Goal: Transaction & Acquisition: Book appointment/travel/reservation

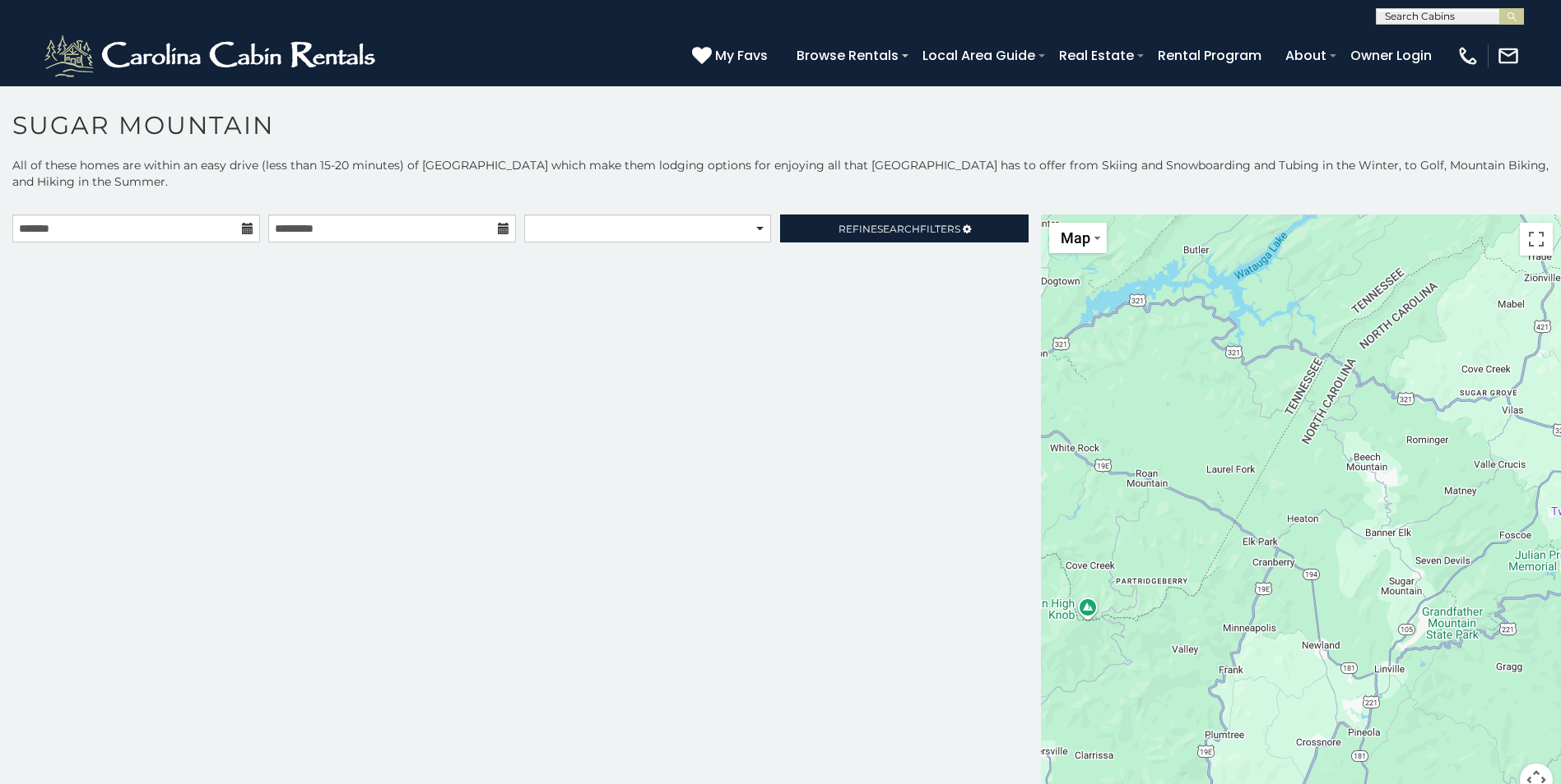
click at [247, 227] on icon at bounding box center [248, 229] width 12 height 12
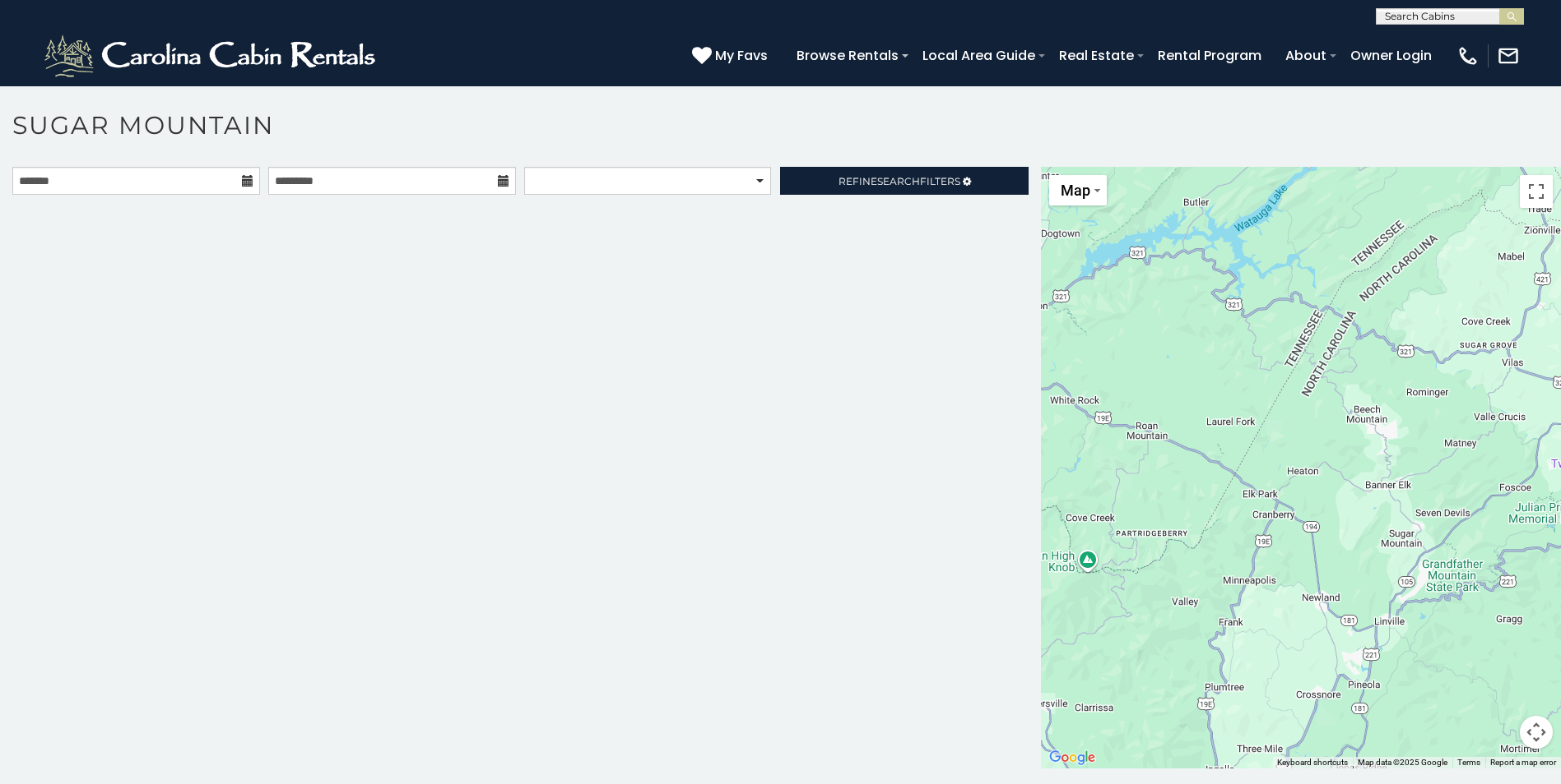
scroll to position [9, 0]
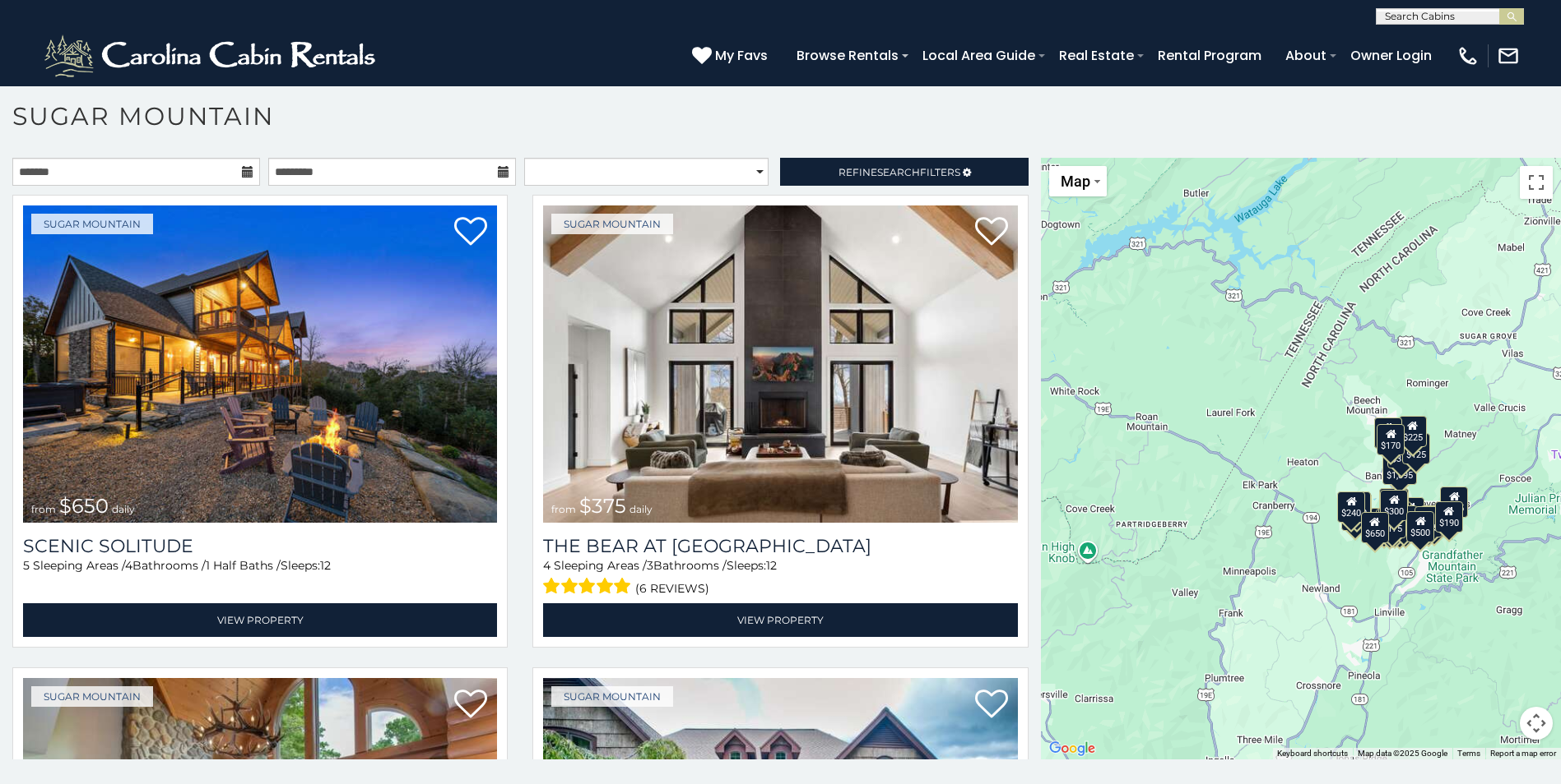
click at [242, 170] on icon at bounding box center [248, 172] width 12 height 12
click at [139, 169] on input "text" at bounding box center [135, 172] width 248 height 28
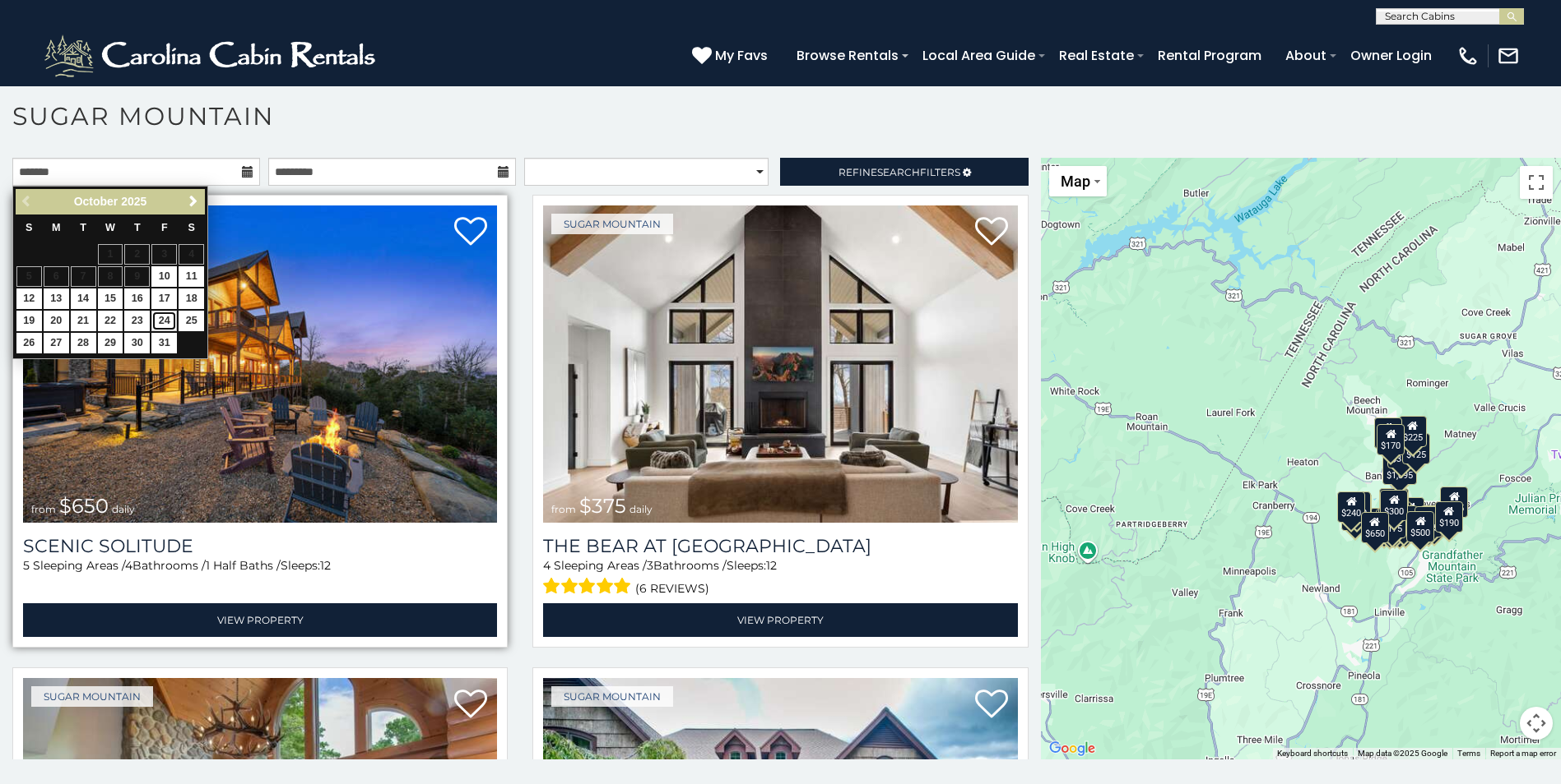
click at [158, 314] on link "24" at bounding box center [164, 320] width 26 height 21
type input "**********"
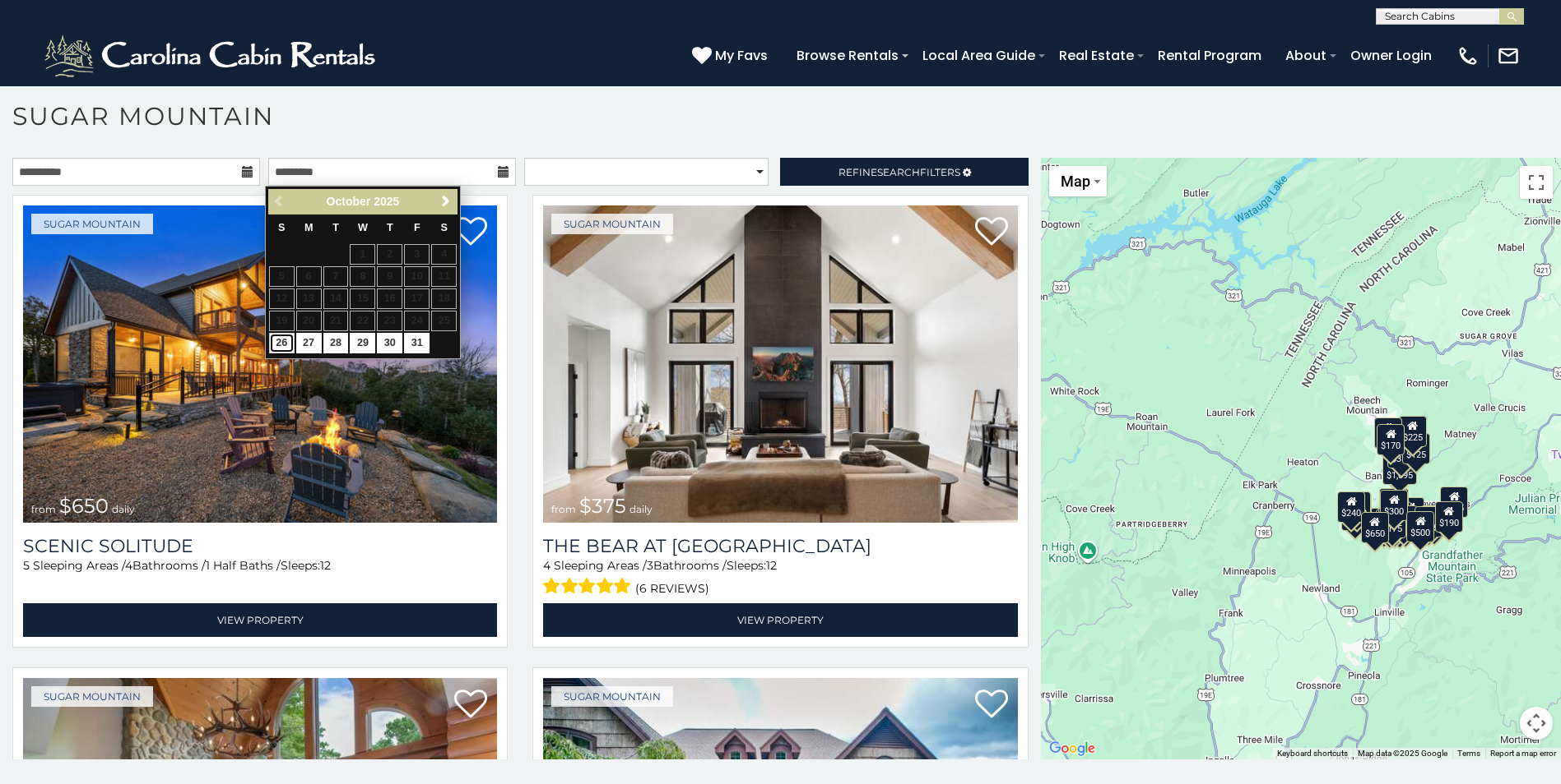
click at [287, 343] on link "26" at bounding box center [282, 343] width 26 height 21
type input "**********"
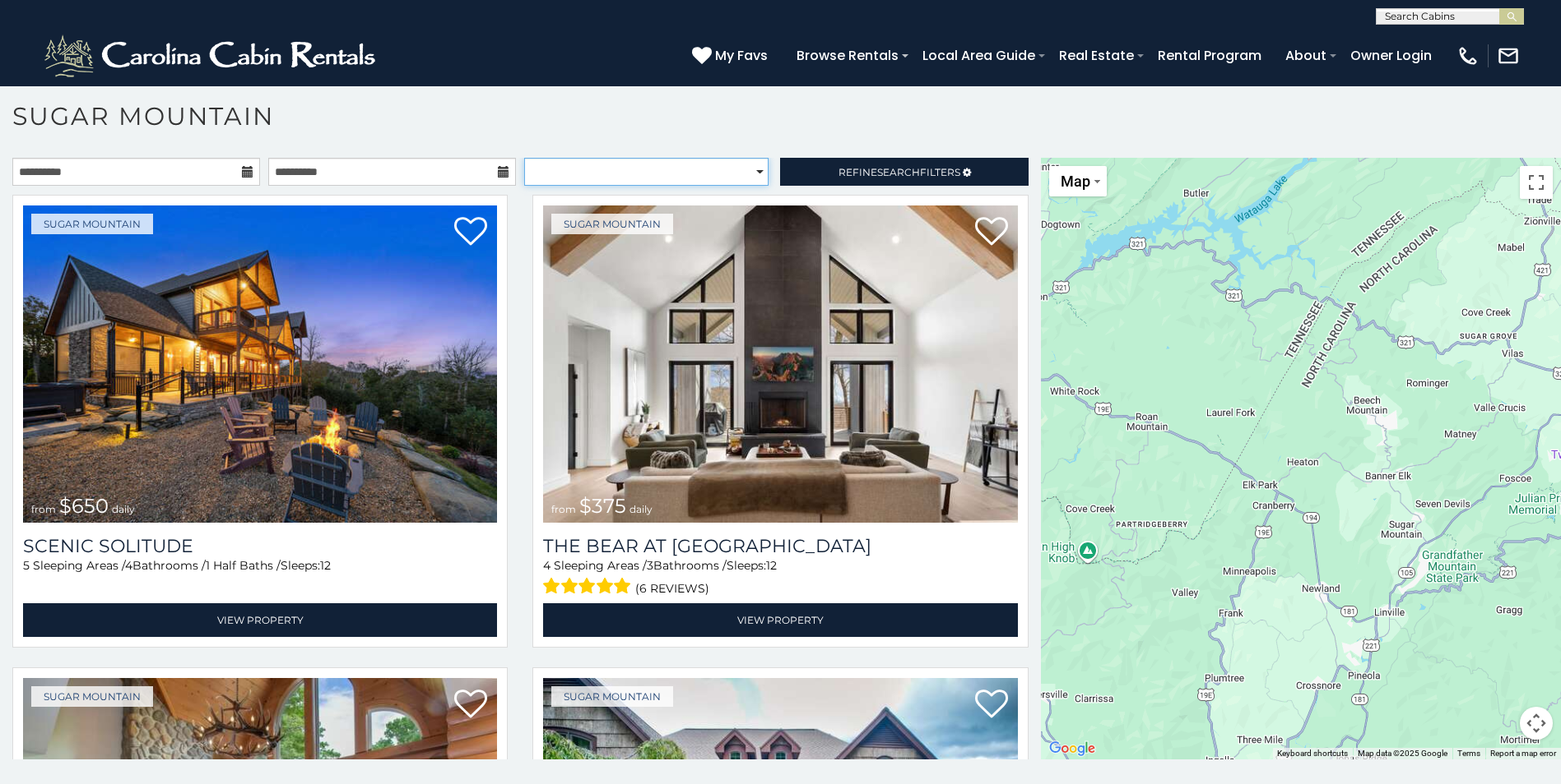
drag, startPoint x: 755, startPoint y: 182, endPoint x: 702, endPoint y: 184, distance: 53.0
click at [752, 182] on select "**********" at bounding box center [645, 172] width 244 height 28
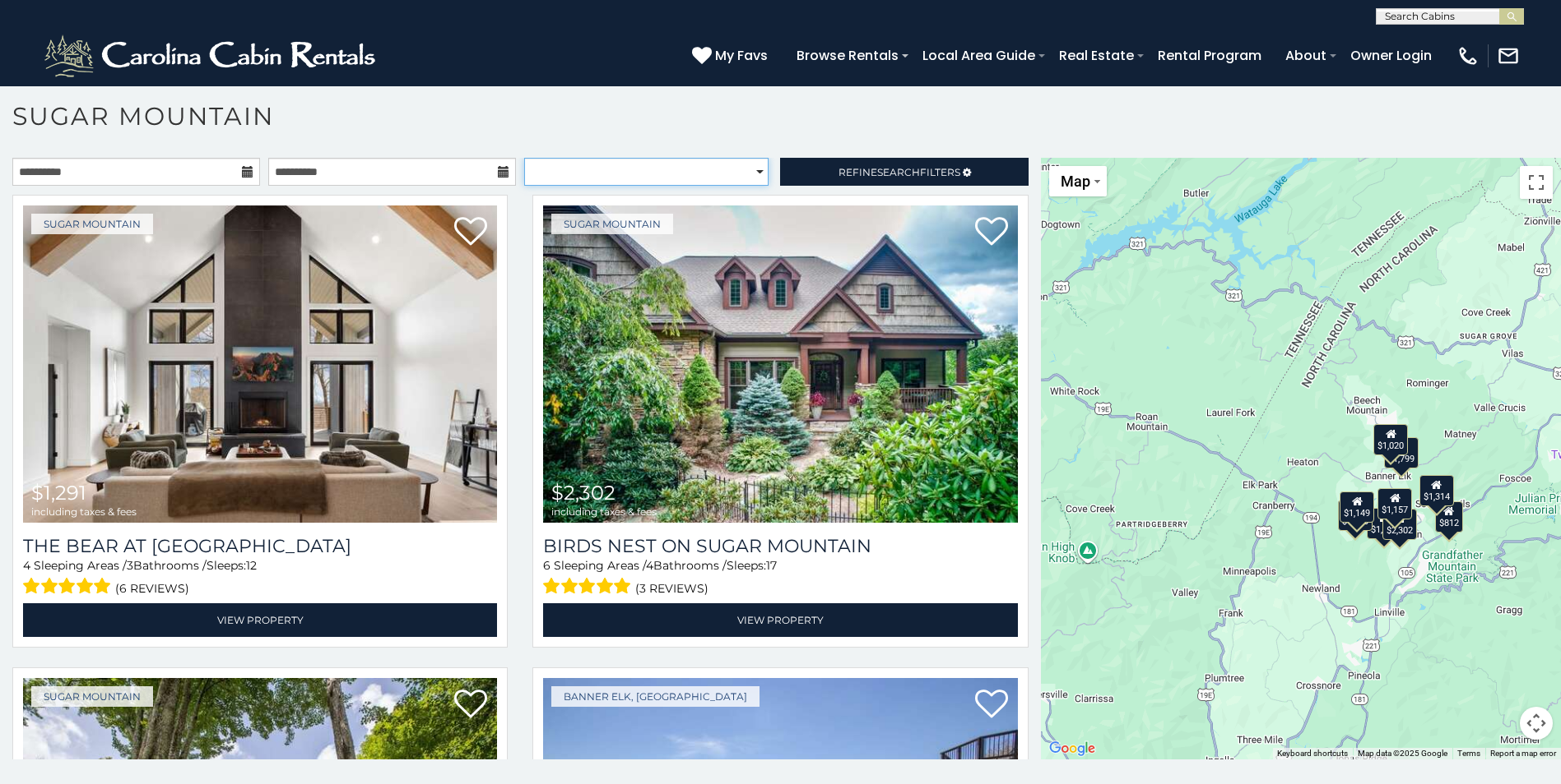
select select "*********"
click at [524, 158] on select "**********" at bounding box center [645, 172] width 244 height 28
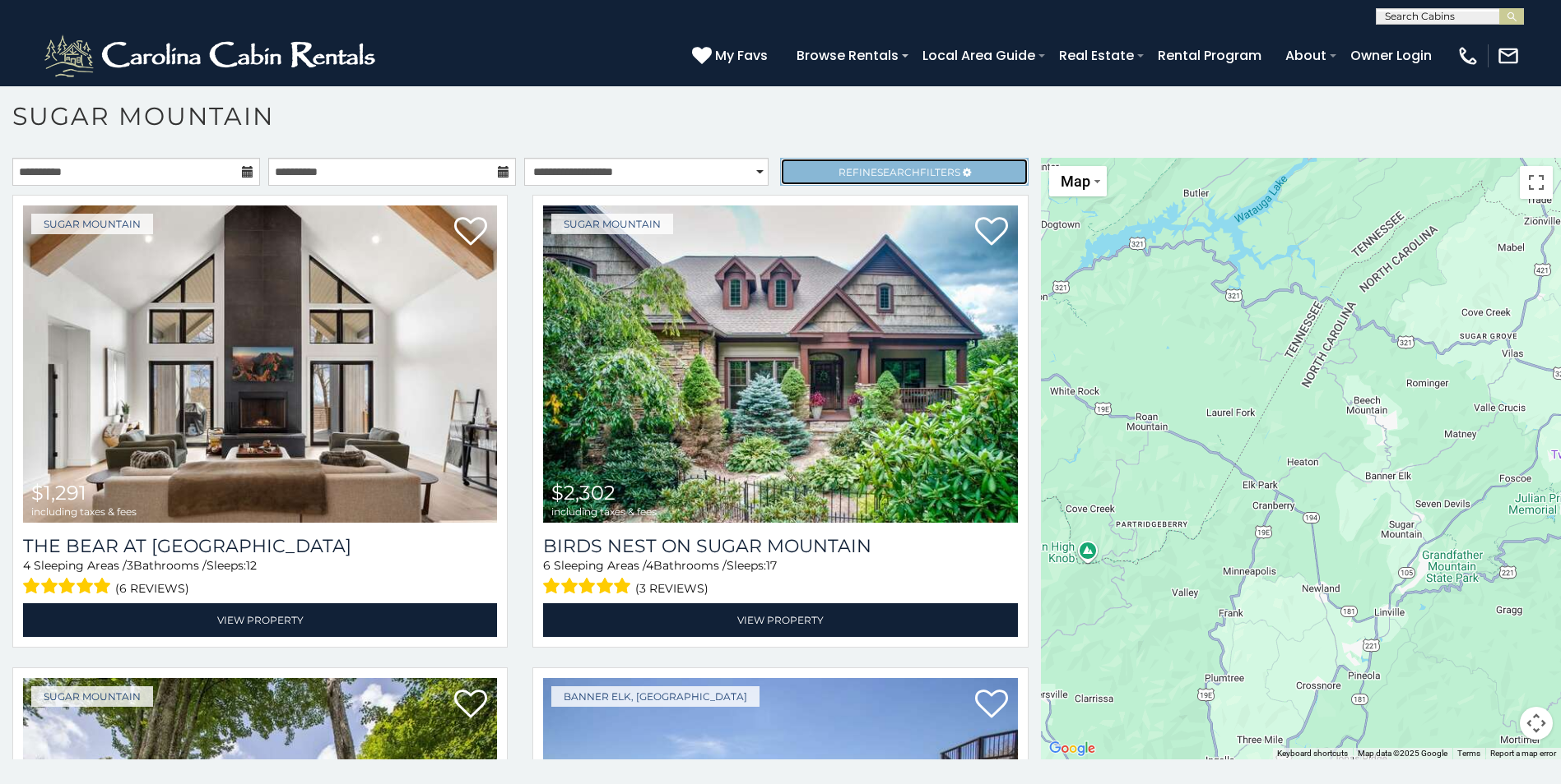
click at [855, 176] on span "Refine Search Filters" at bounding box center [899, 172] width 121 height 12
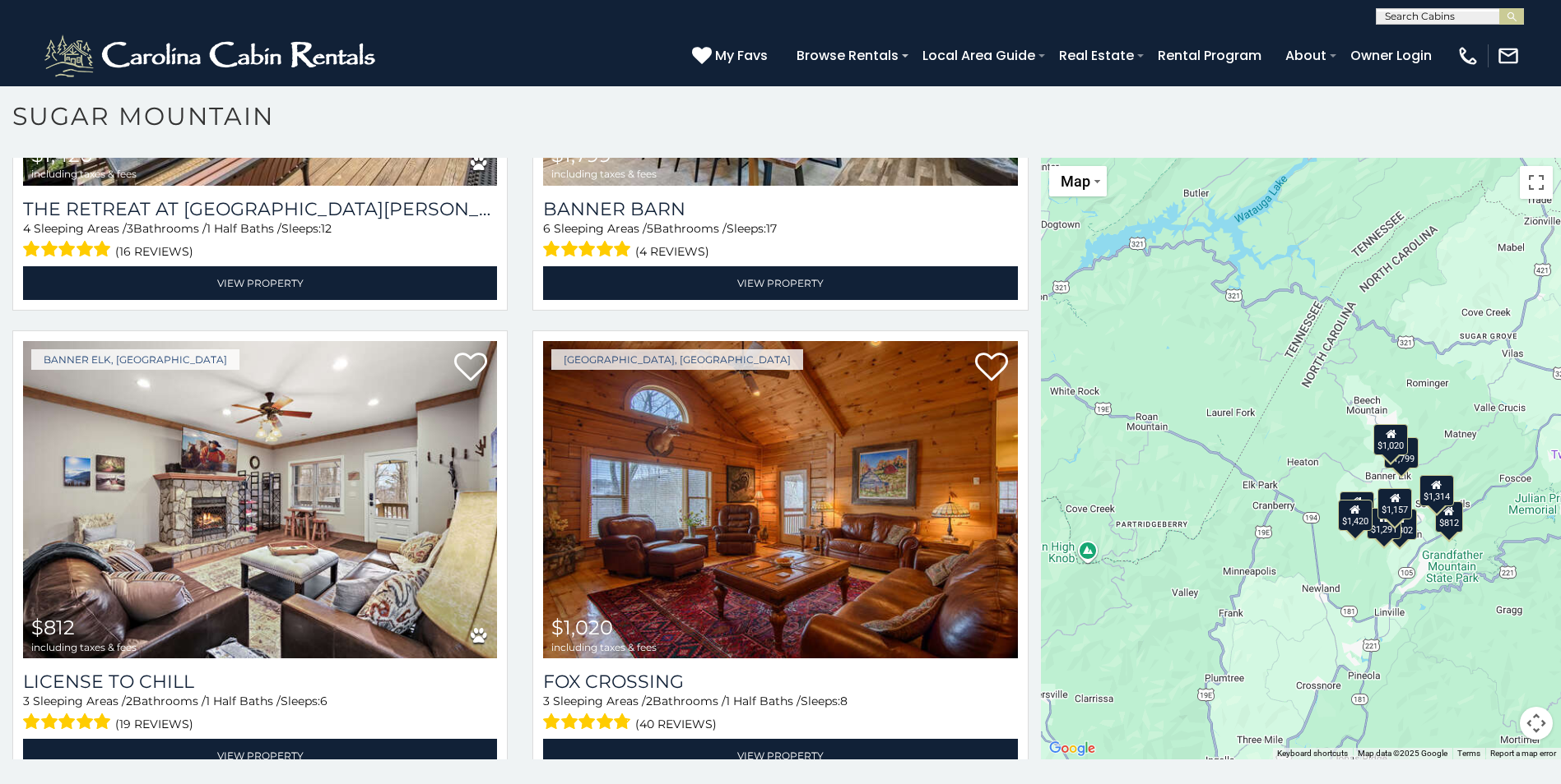
scroll to position [1266, 0]
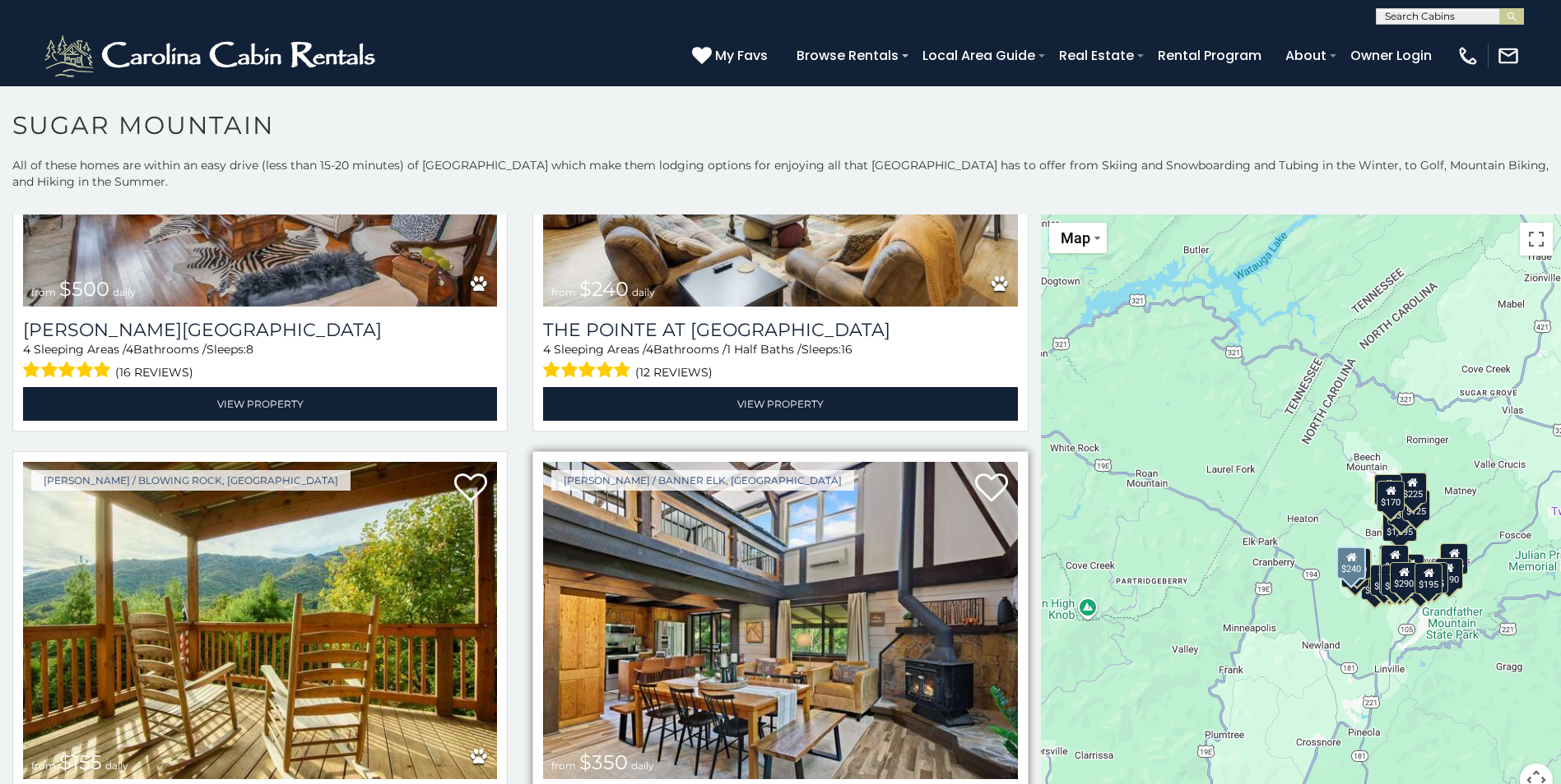
scroll to position [5014, 0]
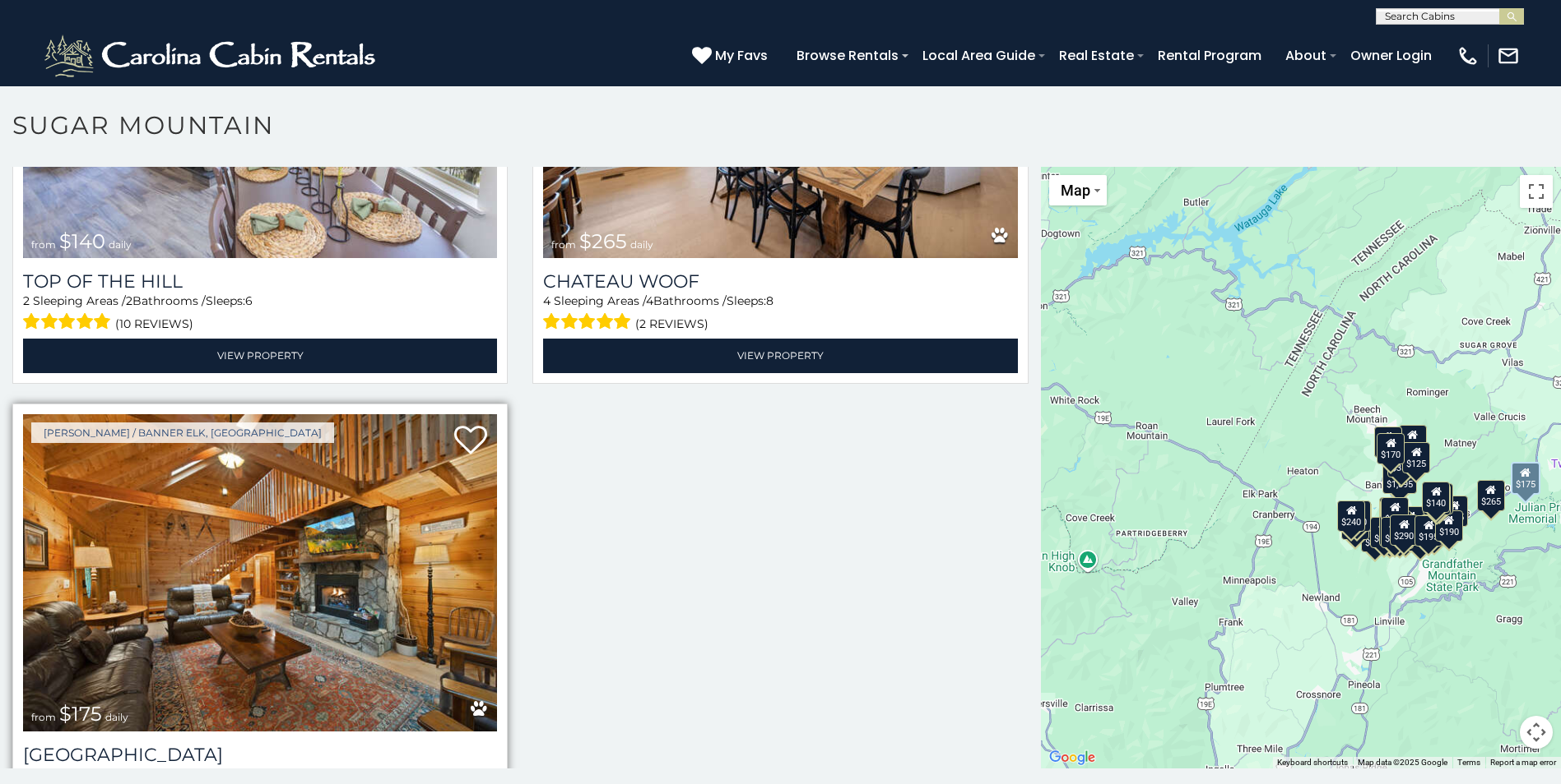
scroll to position [7865, 0]
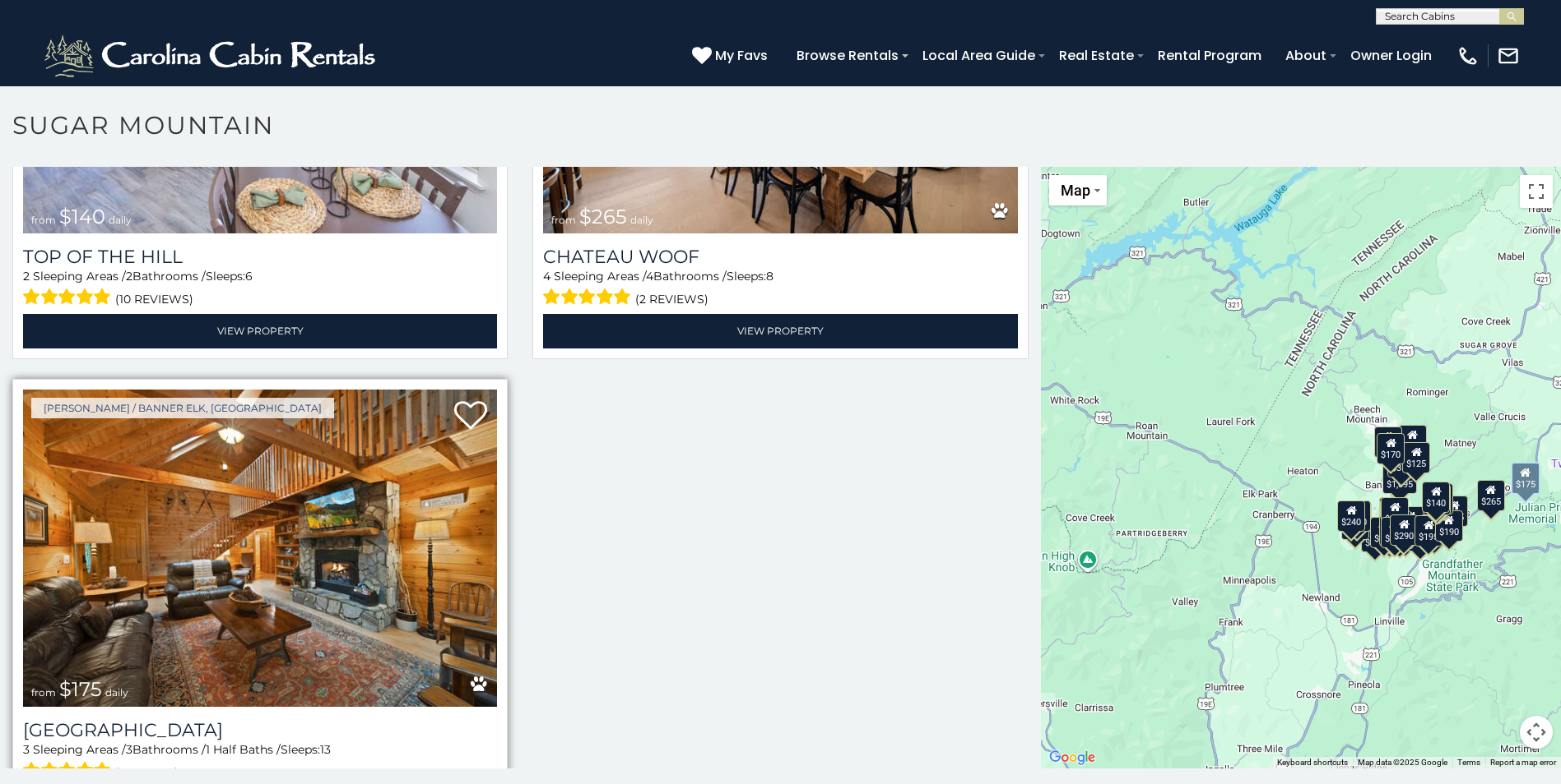
click at [335, 501] on img at bounding box center [260, 548] width 474 height 317
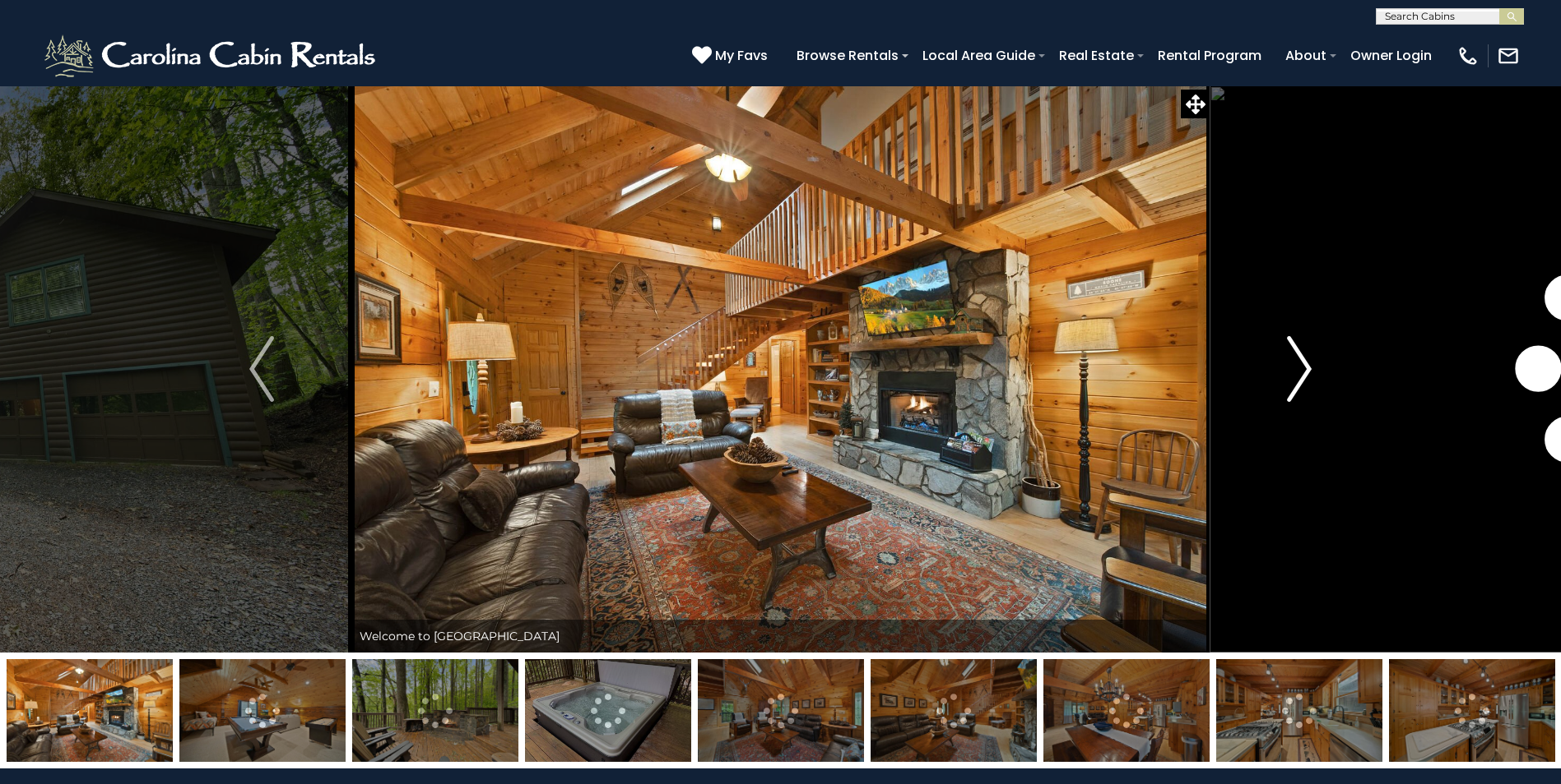
click at [1295, 371] on img "Next" at bounding box center [1298, 369] width 25 height 66
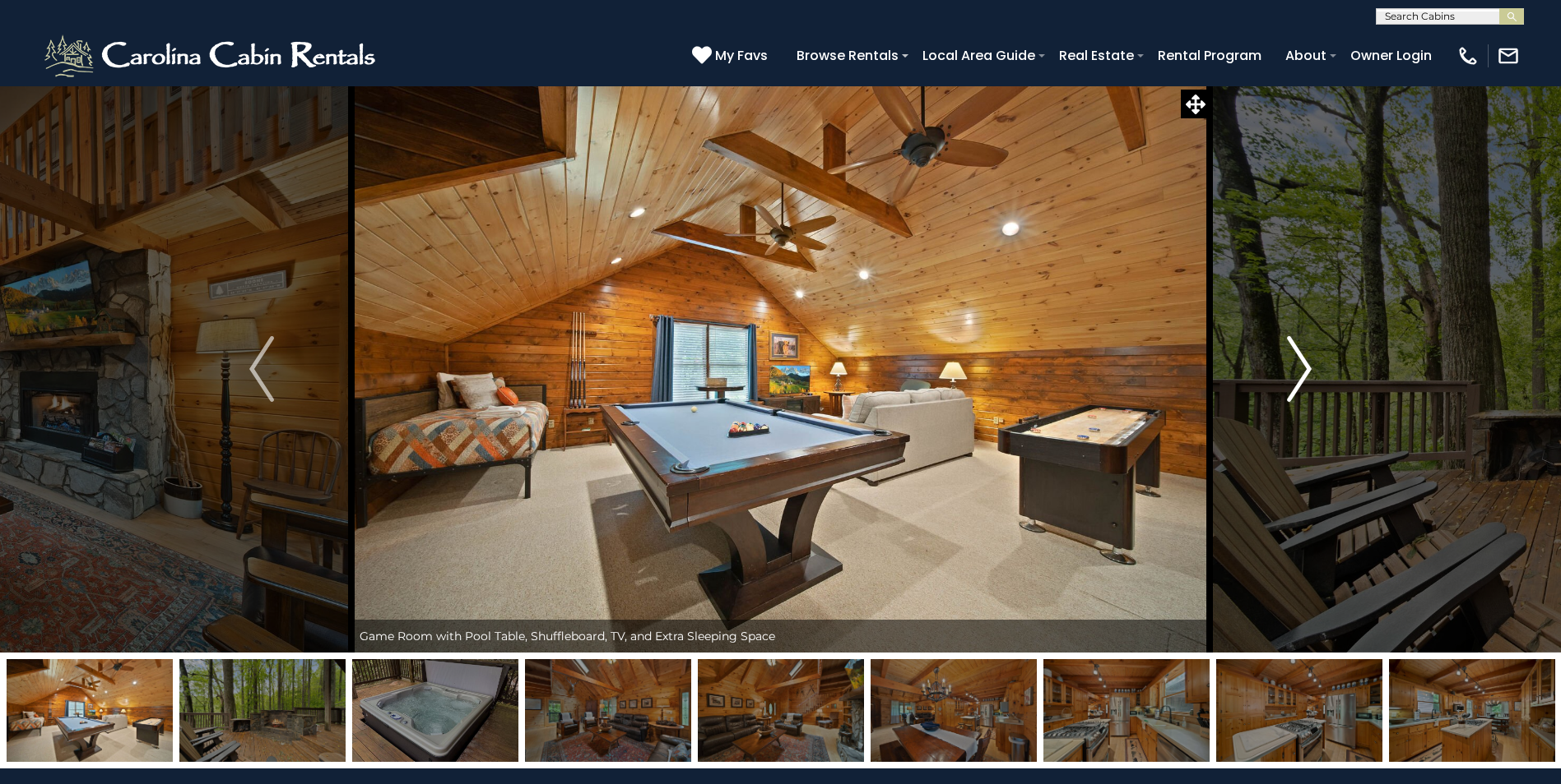
click at [1286, 367] on img "Next" at bounding box center [1298, 369] width 25 height 66
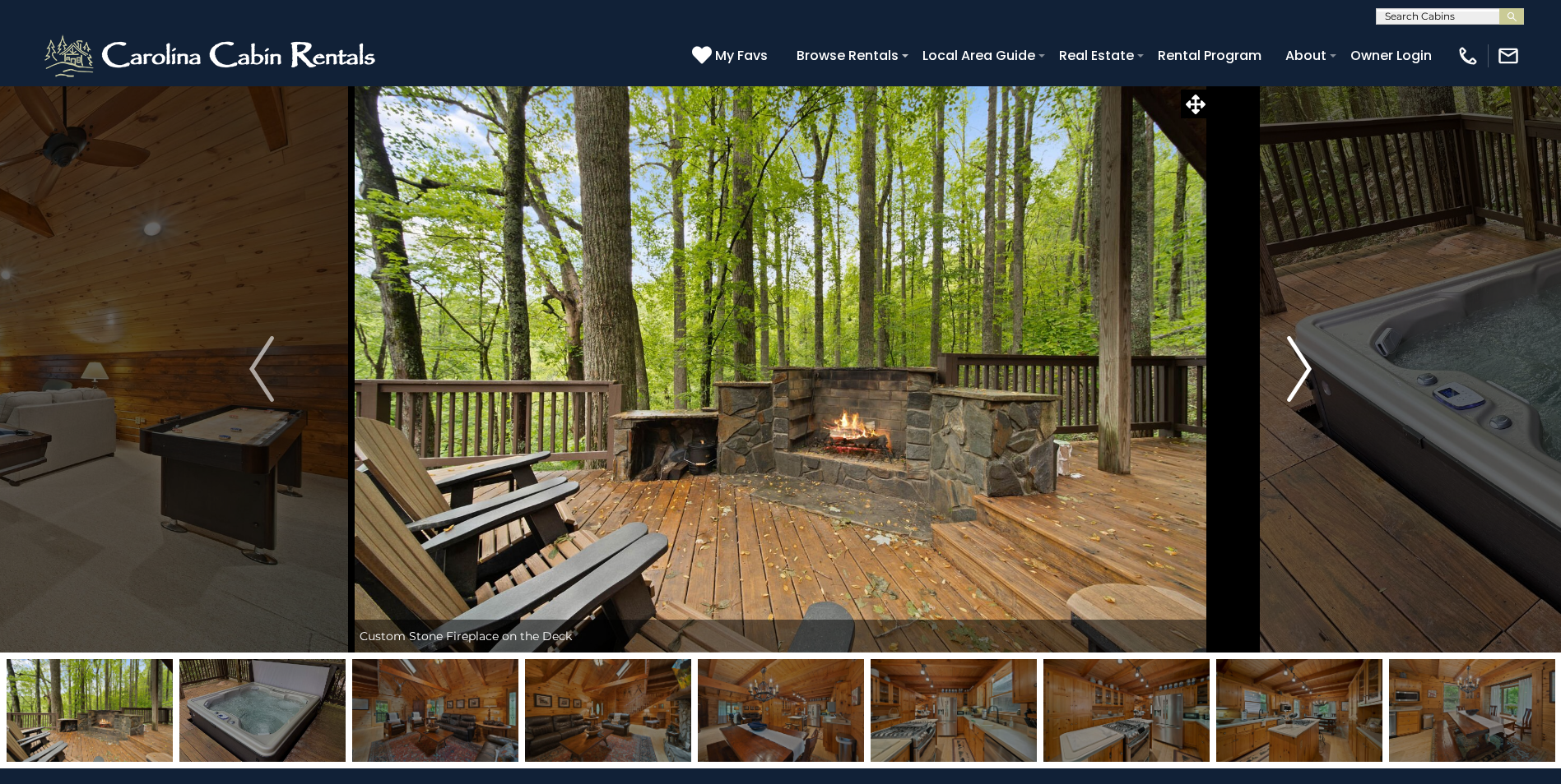
click at [1286, 367] on img "Next" at bounding box center [1298, 369] width 25 height 66
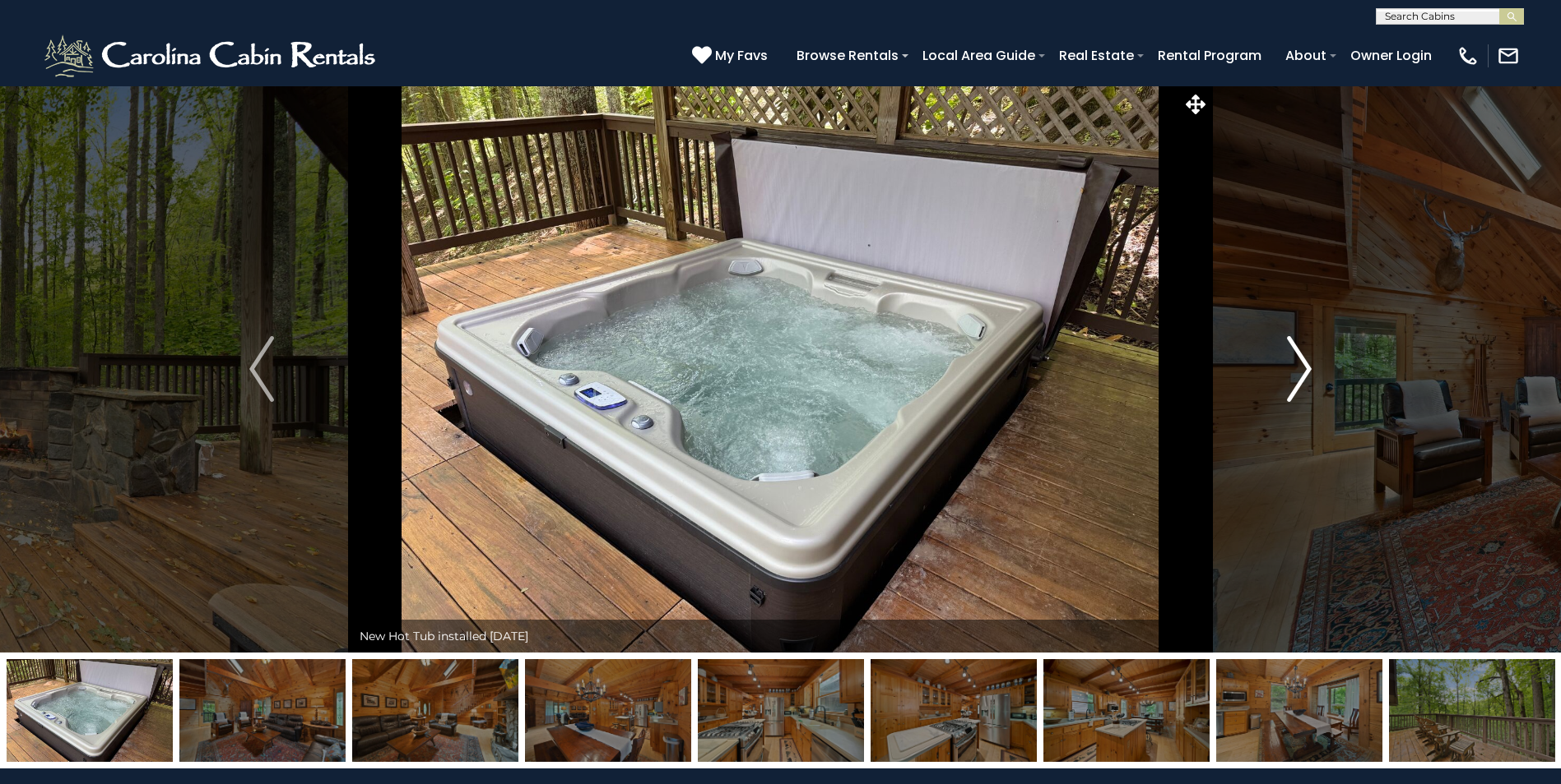
click at [1280, 361] on button "Next" at bounding box center [1299, 369] width 179 height 567
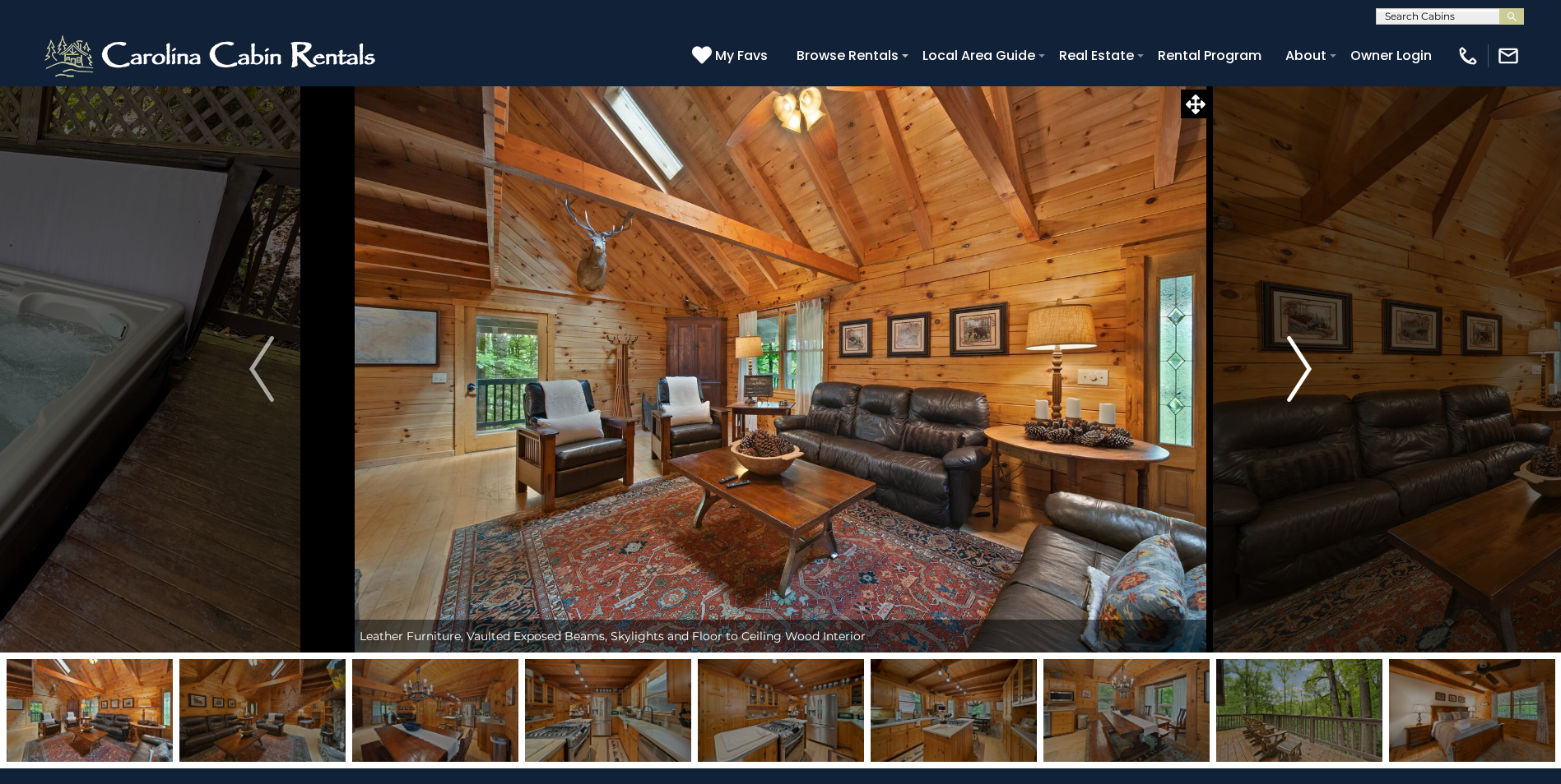
click at [1278, 360] on button "Next" at bounding box center [1299, 369] width 179 height 567
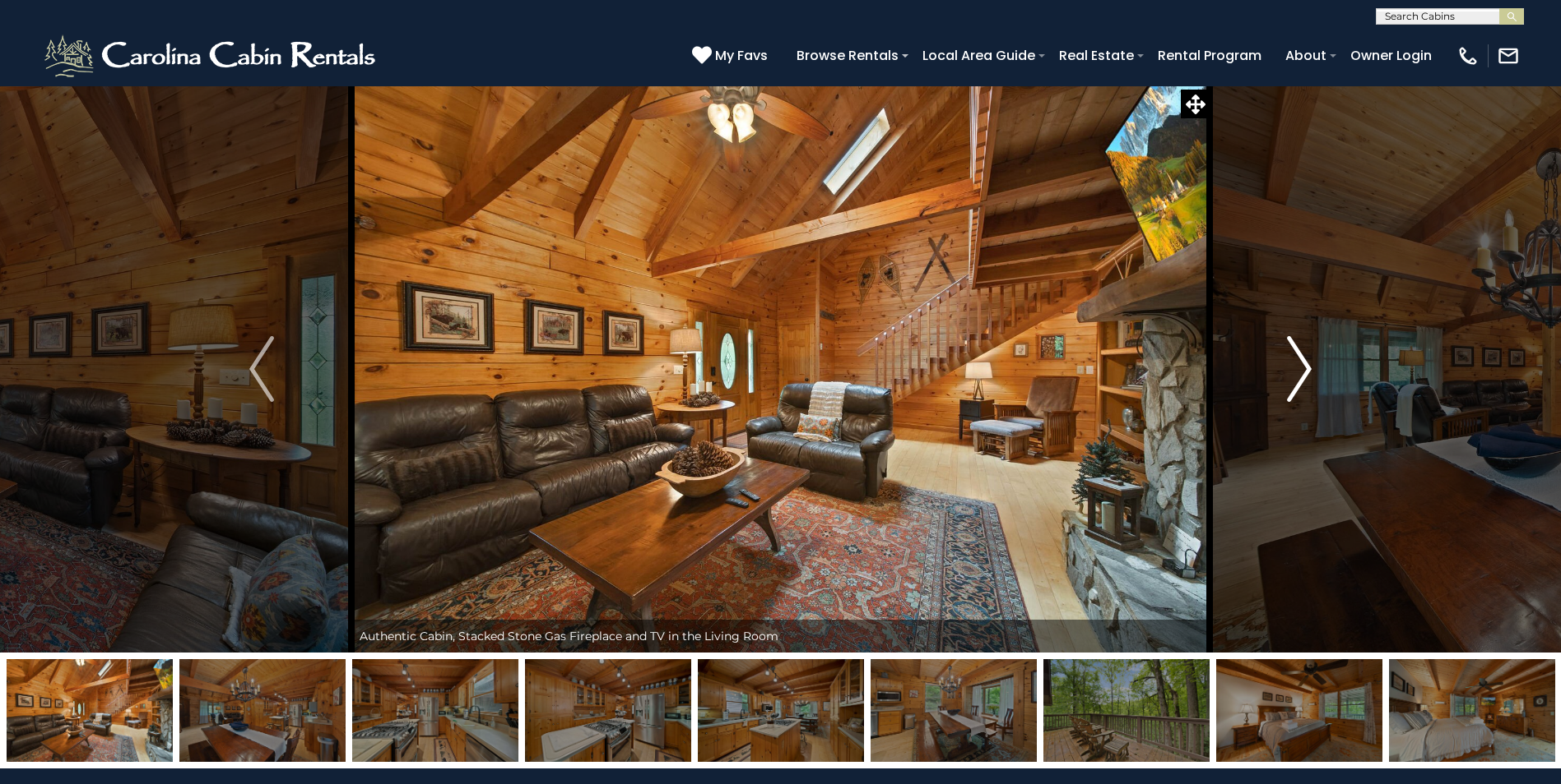
click at [1278, 360] on button "Next" at bounding box center [1299, 369] width 179 height 567
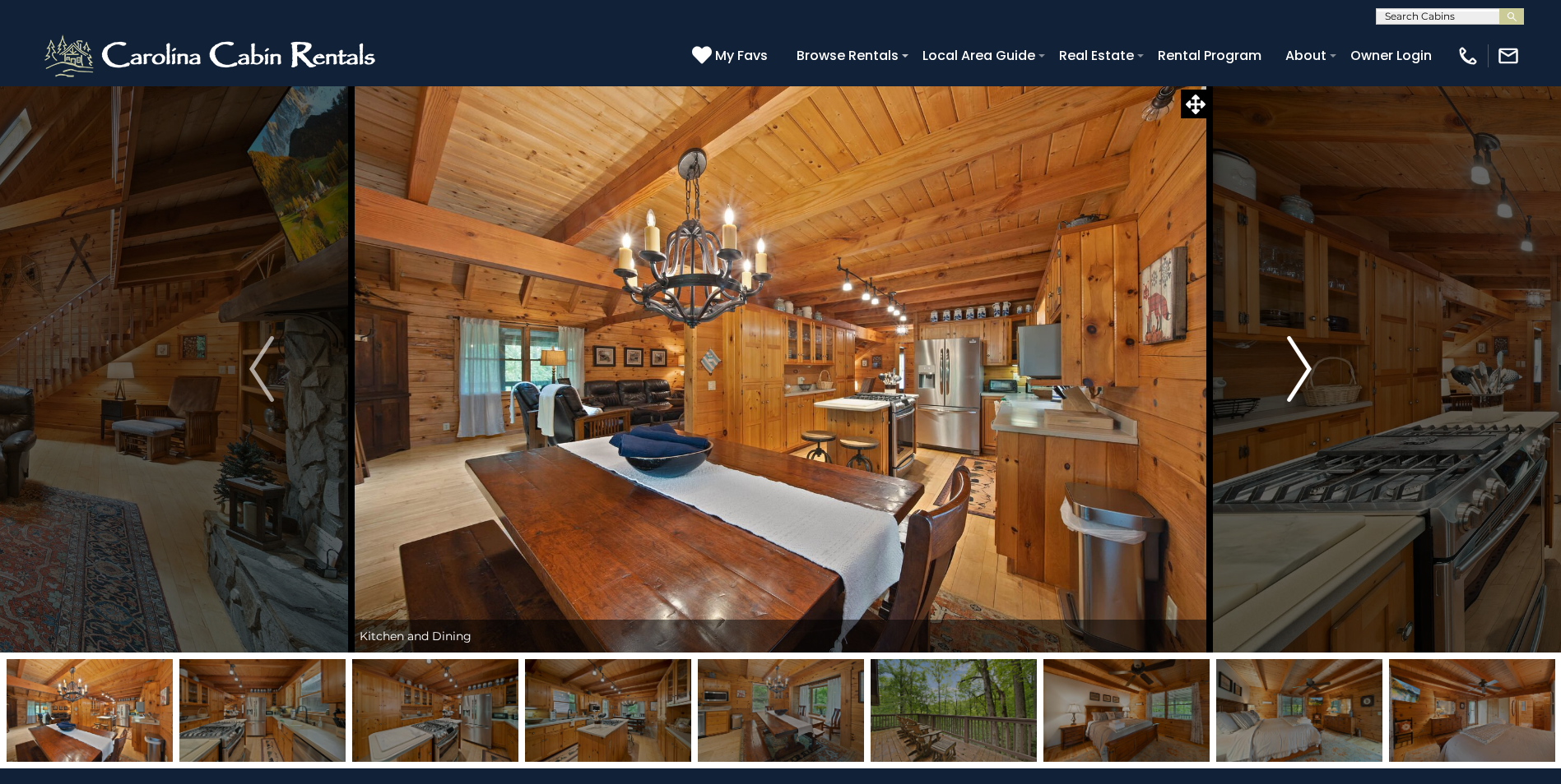
click at [1276, 355] on button "Next" at bounding box center [1299, 369] width 179 height 567
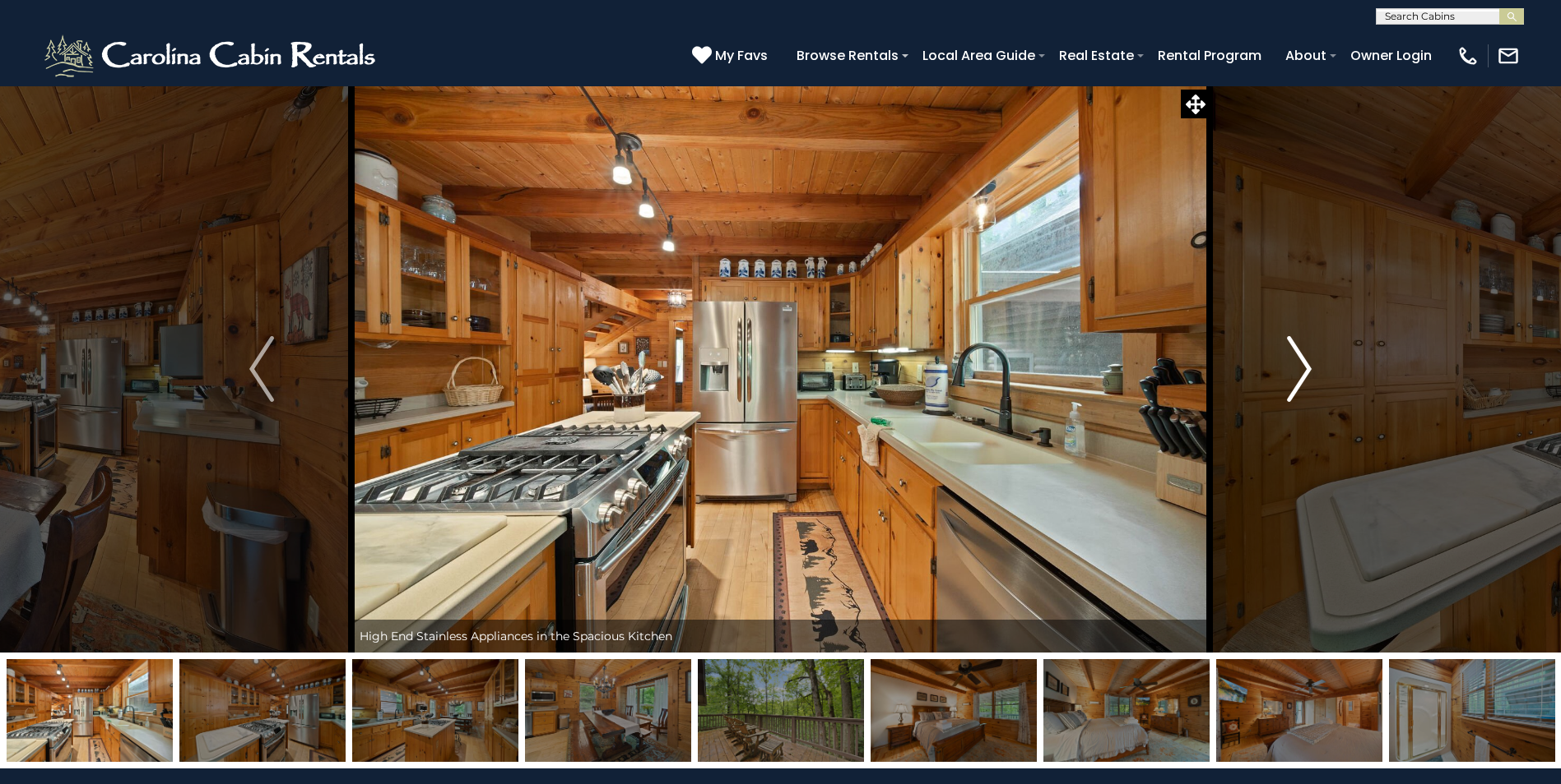
click at [1276, 353] on button "Next" at bounding box center [1299, 369] width 179 height 567
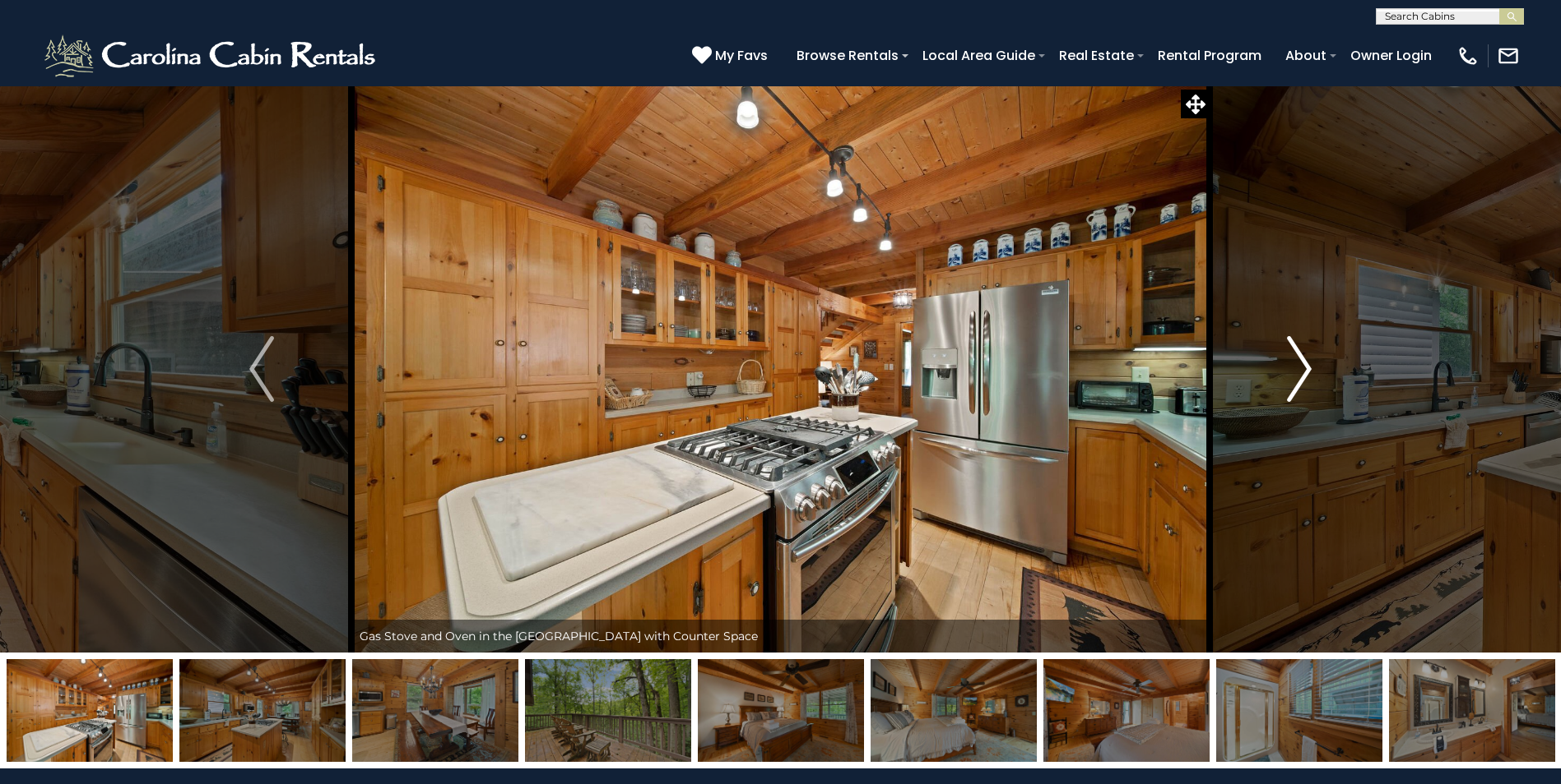
click at [1274, 352] on button "Next" at bounding box center [1299, 369] width 179 height 567
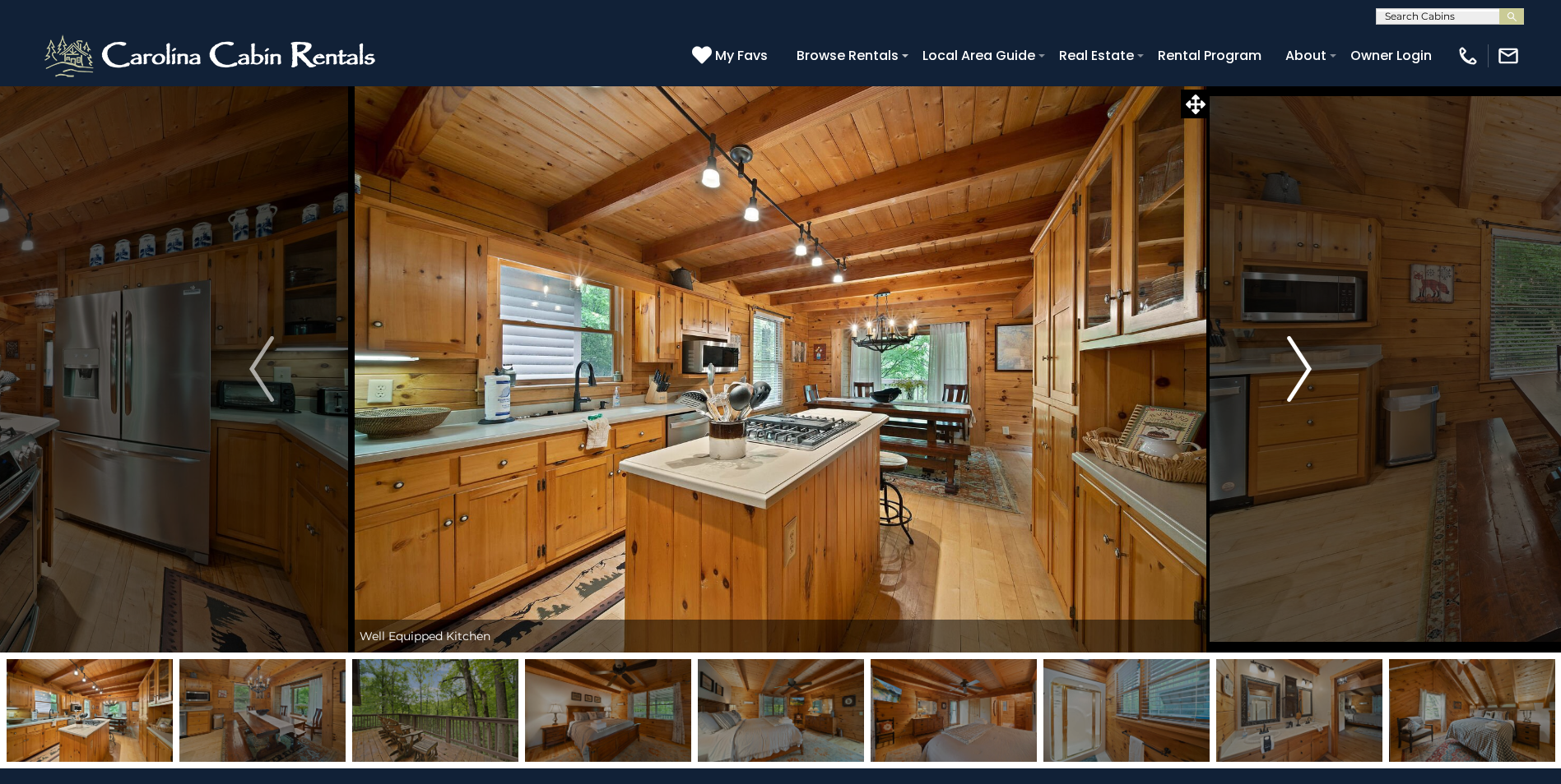
drag, startPoint x: 1274, startPoint y: 352, endPoint x: 1267, endPoint y: 345, distance: 9.9
click at [1273, 349] on button "Next" at bounding box center [1299, 369] width 179 height 567
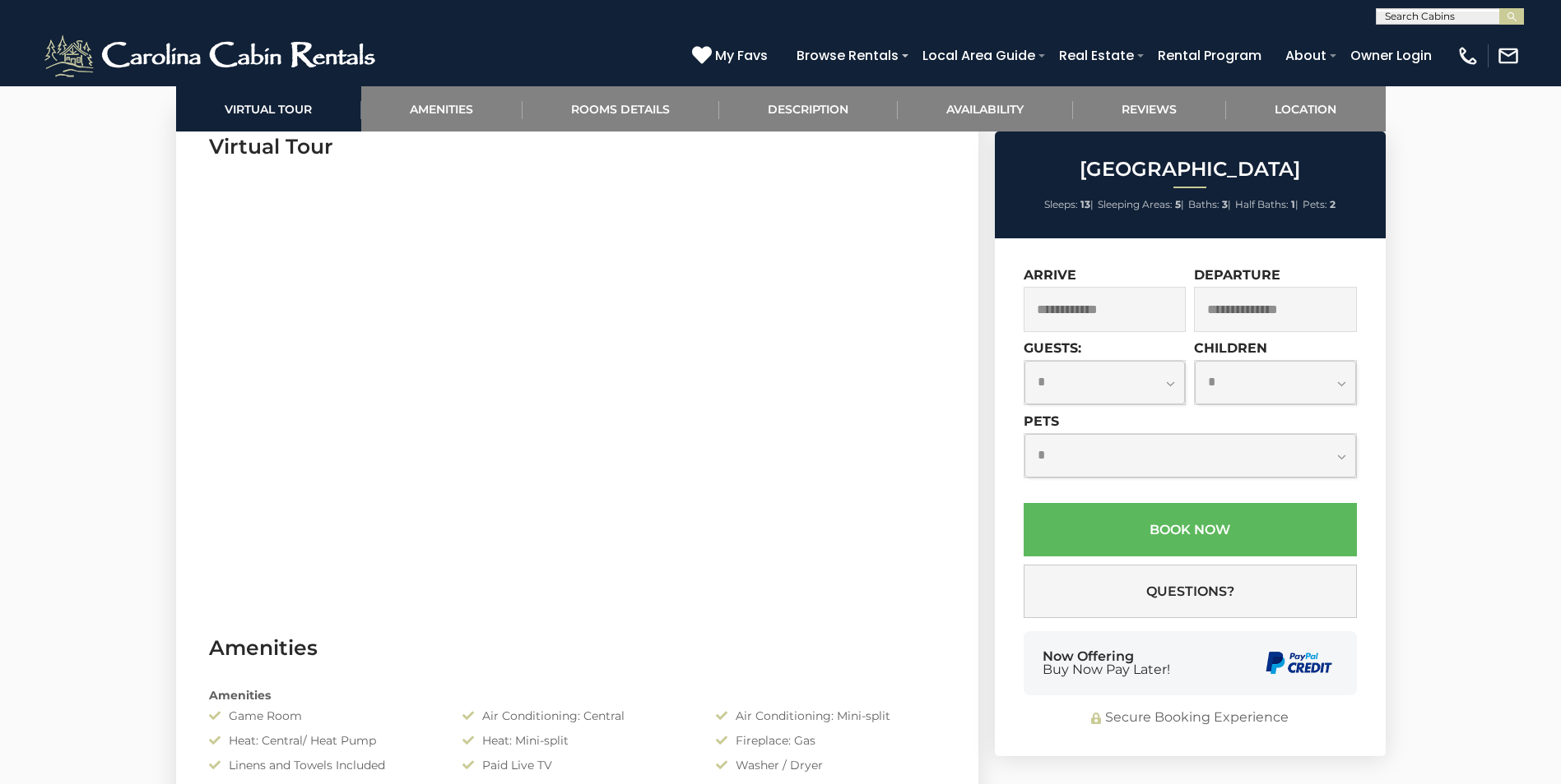
scroll to position [904, 0]
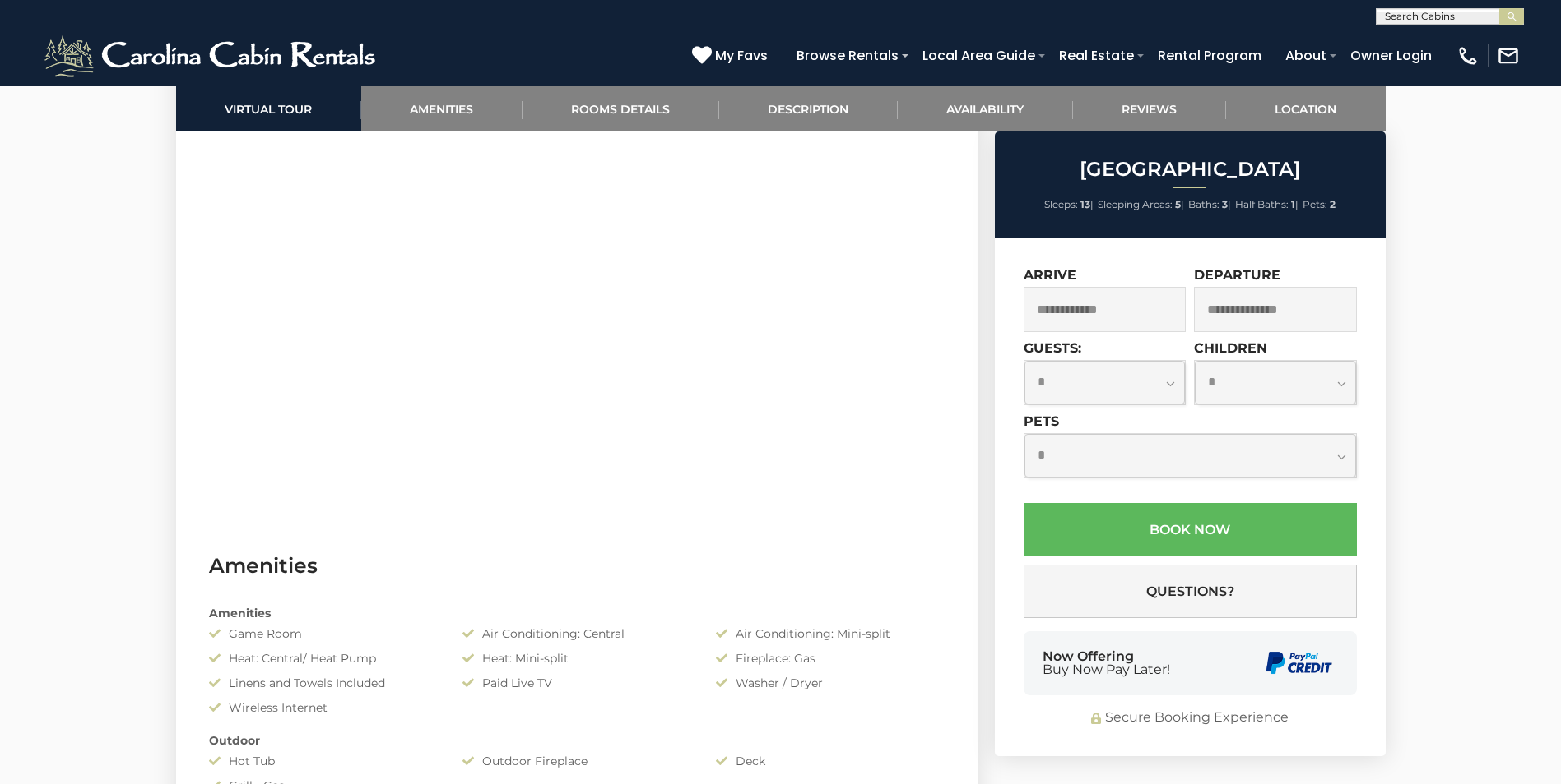
click at [1087, 319] on input "text" at bounding box center [1105, 308] width 163 height 45
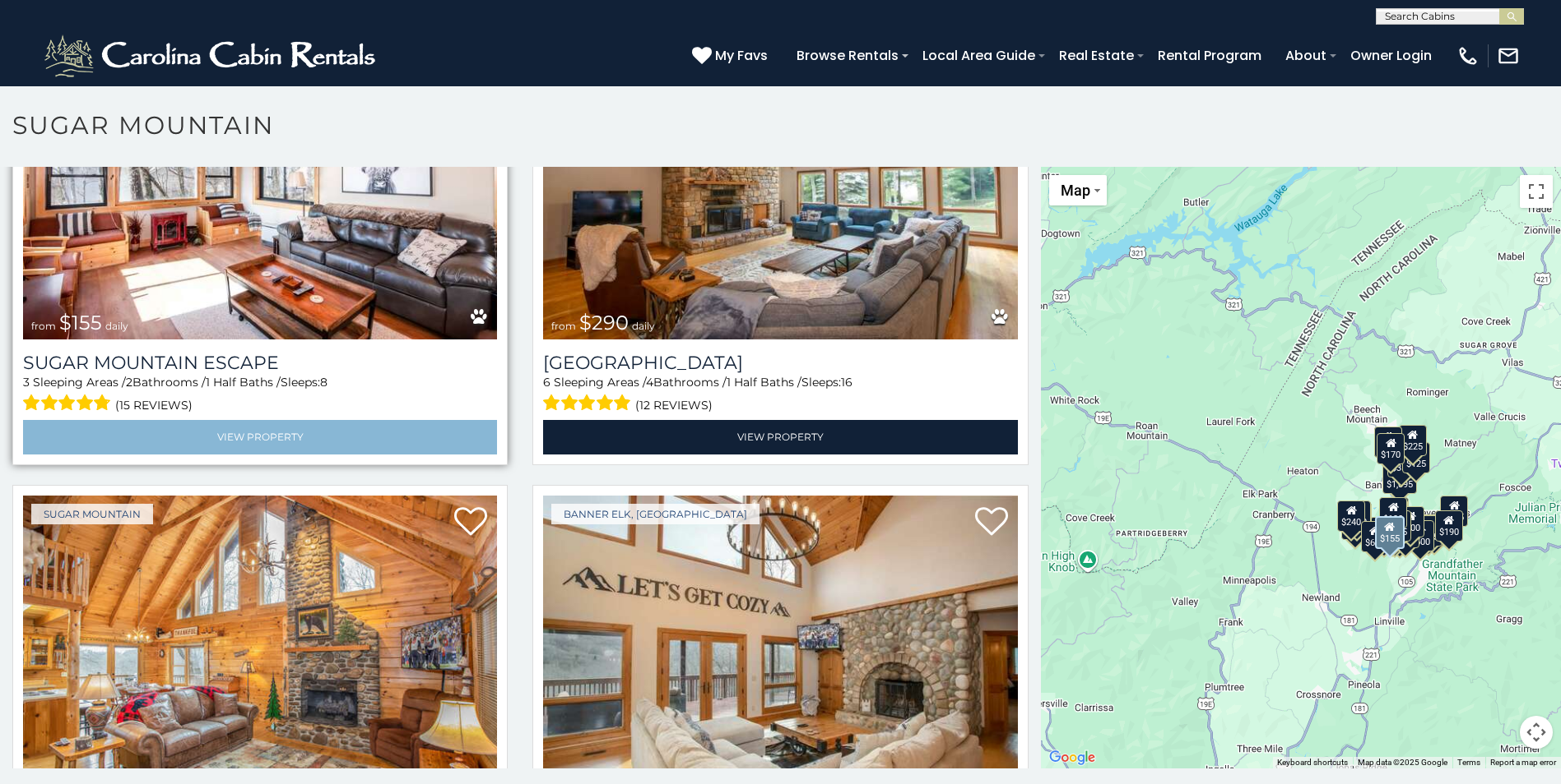
scroll to position [2466, 0]
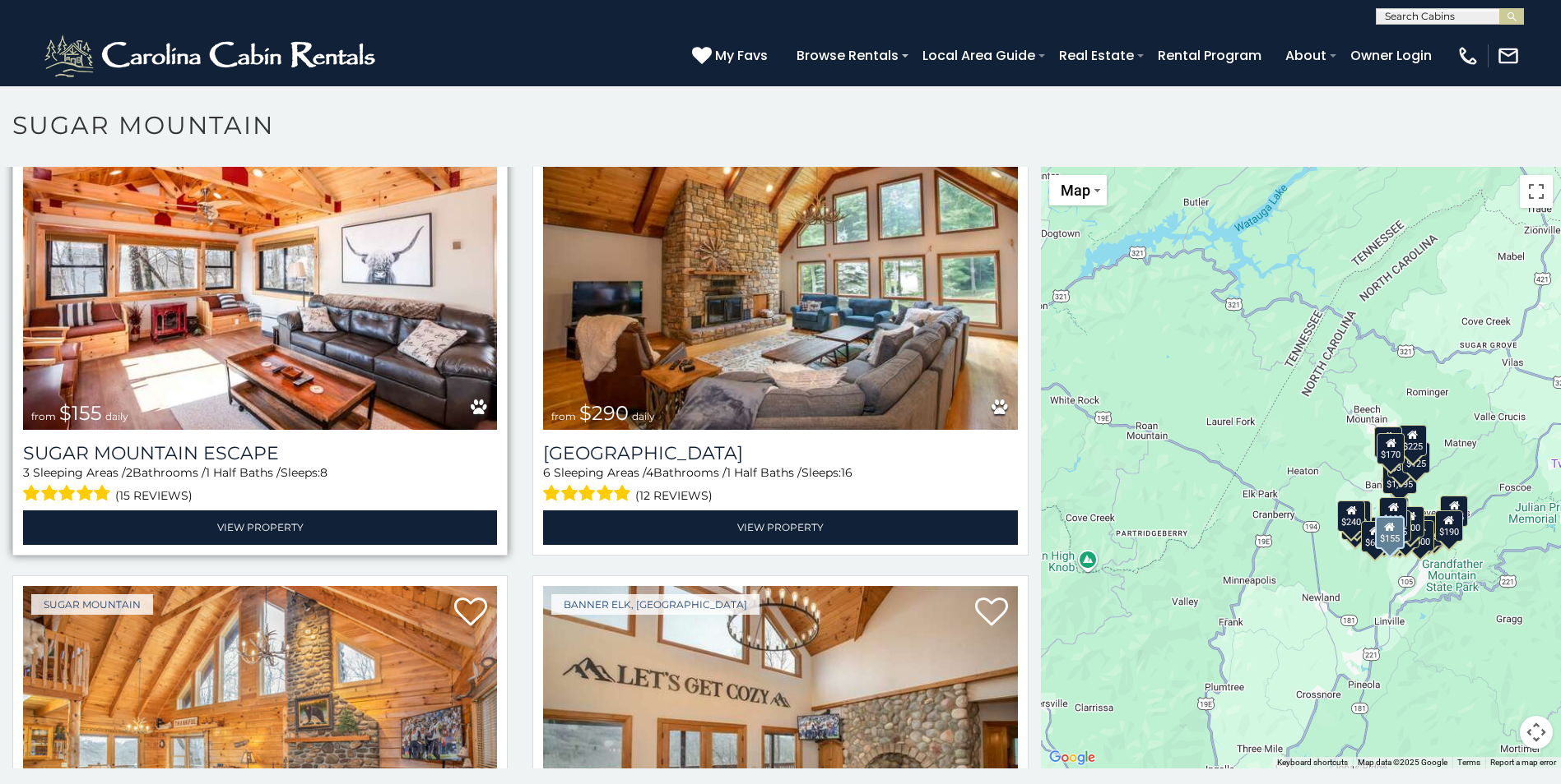
click at [334, 335] on img at bounding box center [260, 271] width 474 height 317
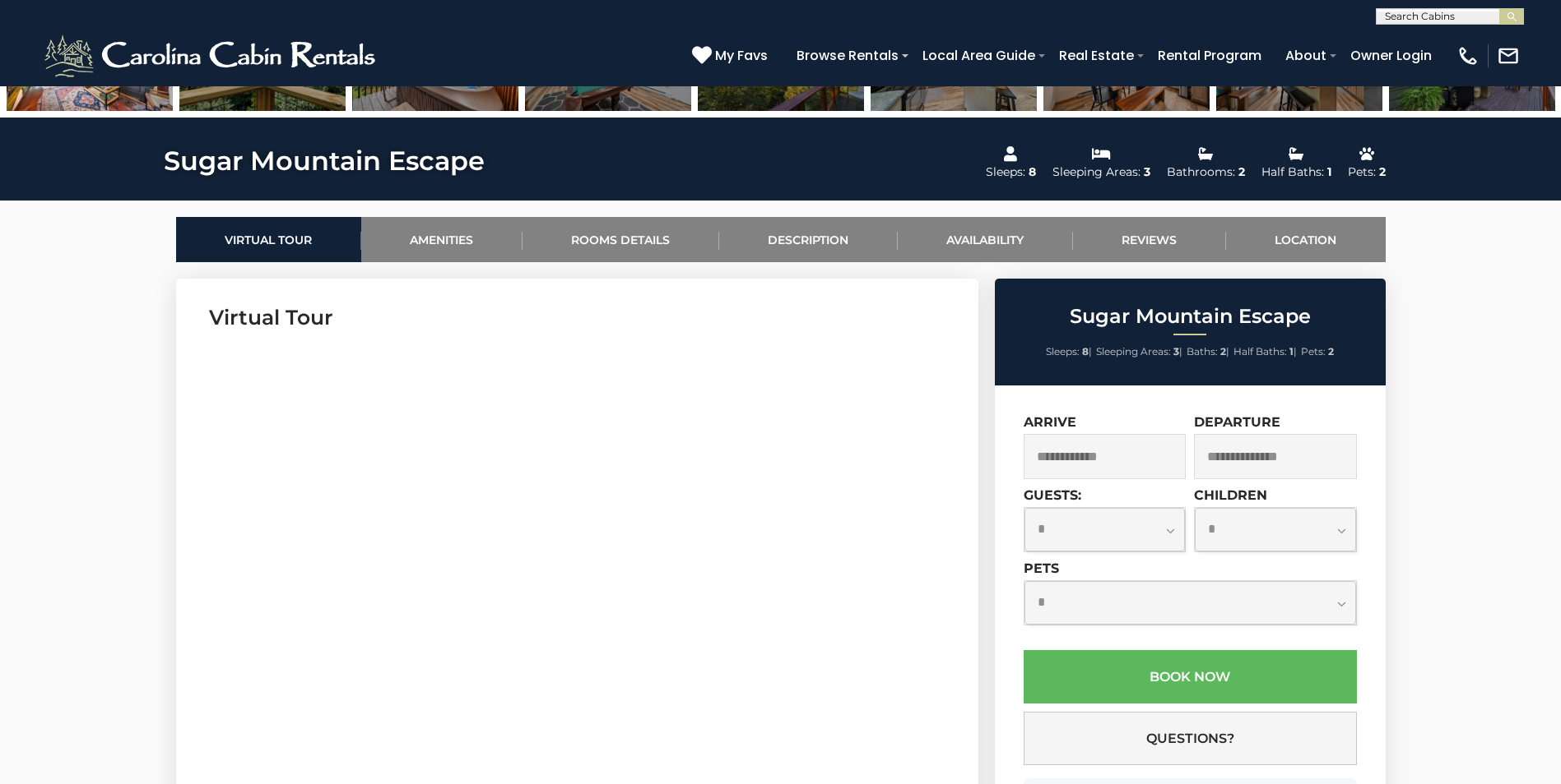
scroll to position [658, 0]
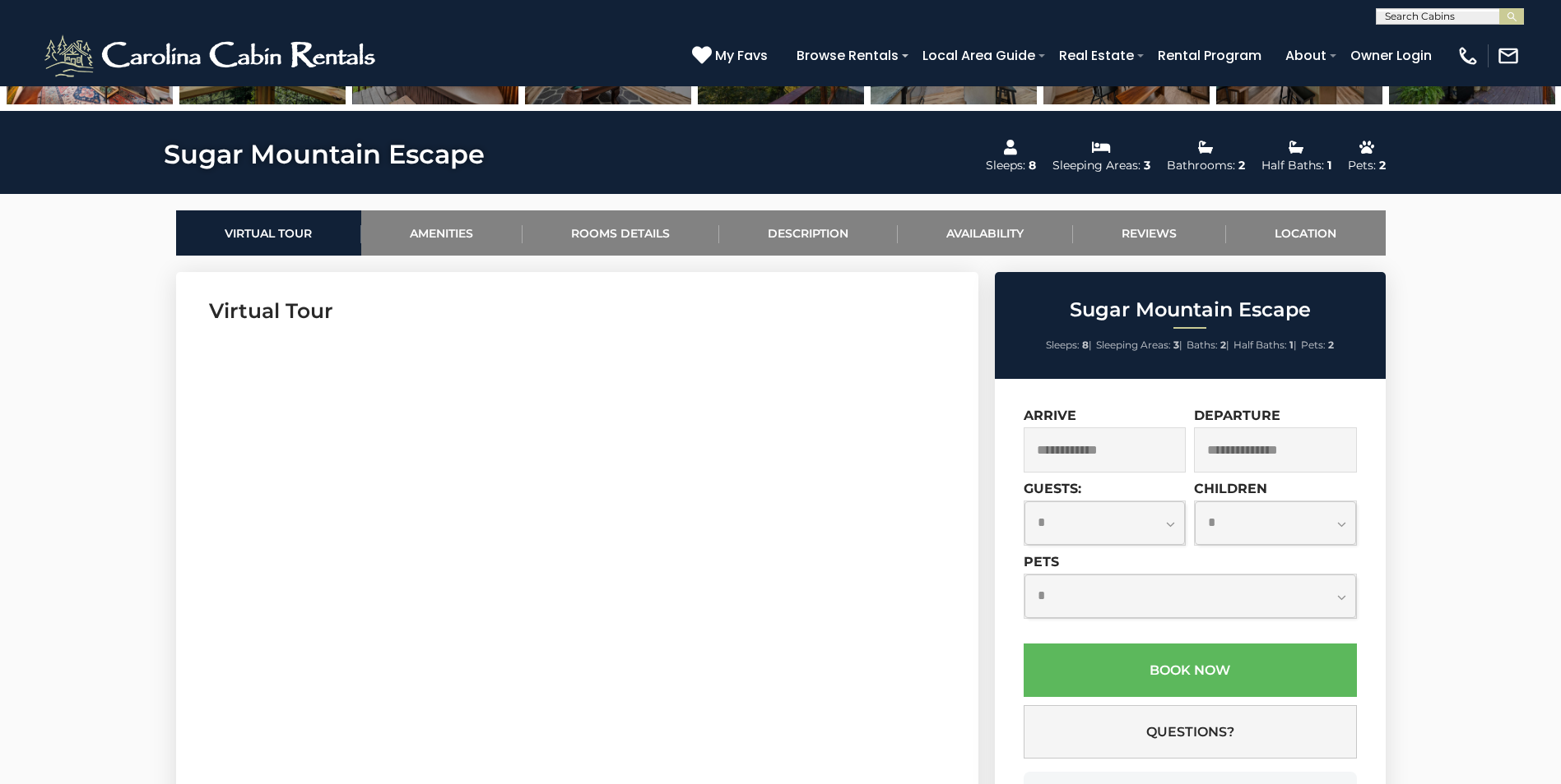
click at [1074, 461] on input "text" at bounding box center [1105, 450] width 163 height 45
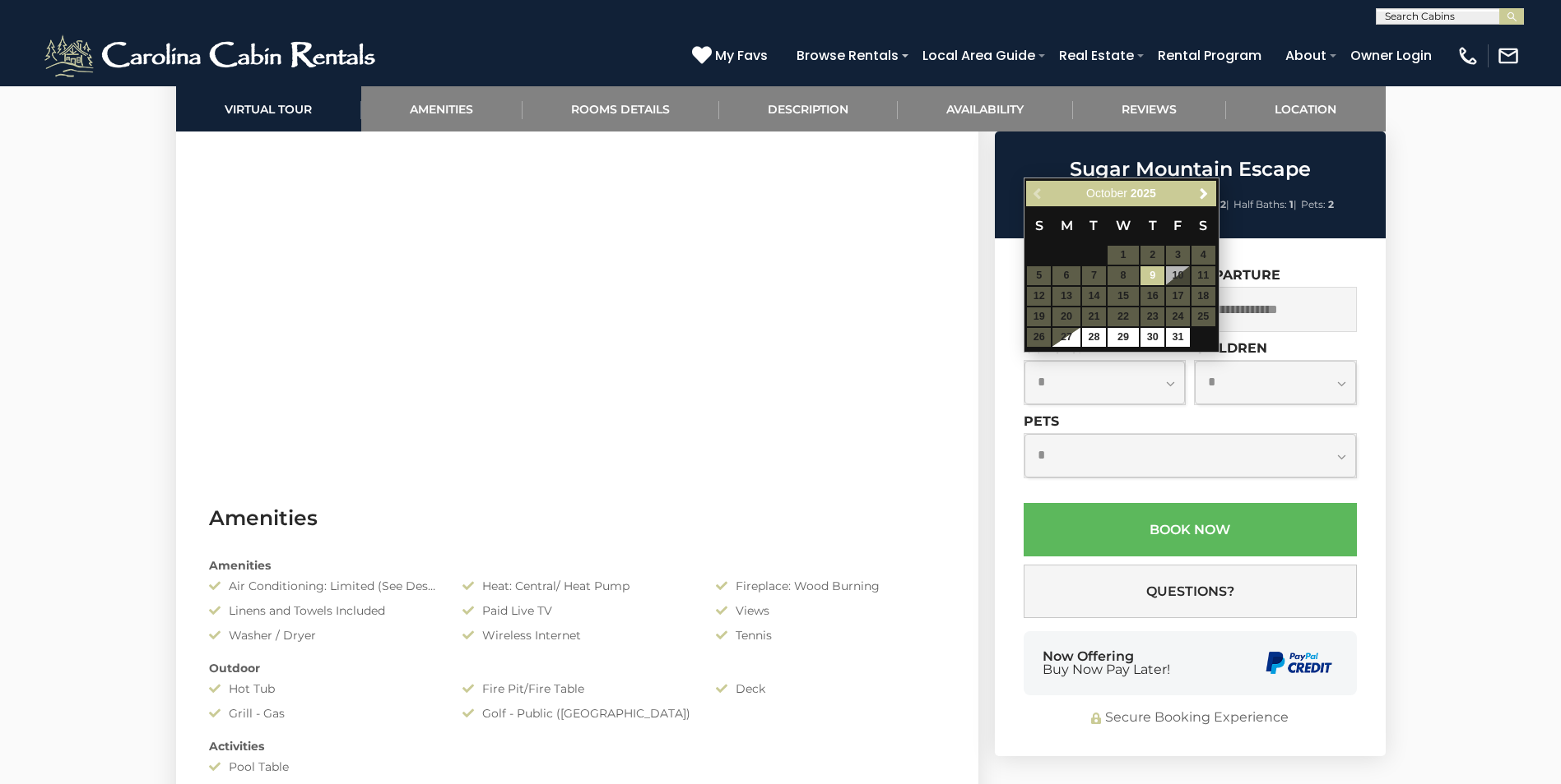
scroll to position [822, 0]
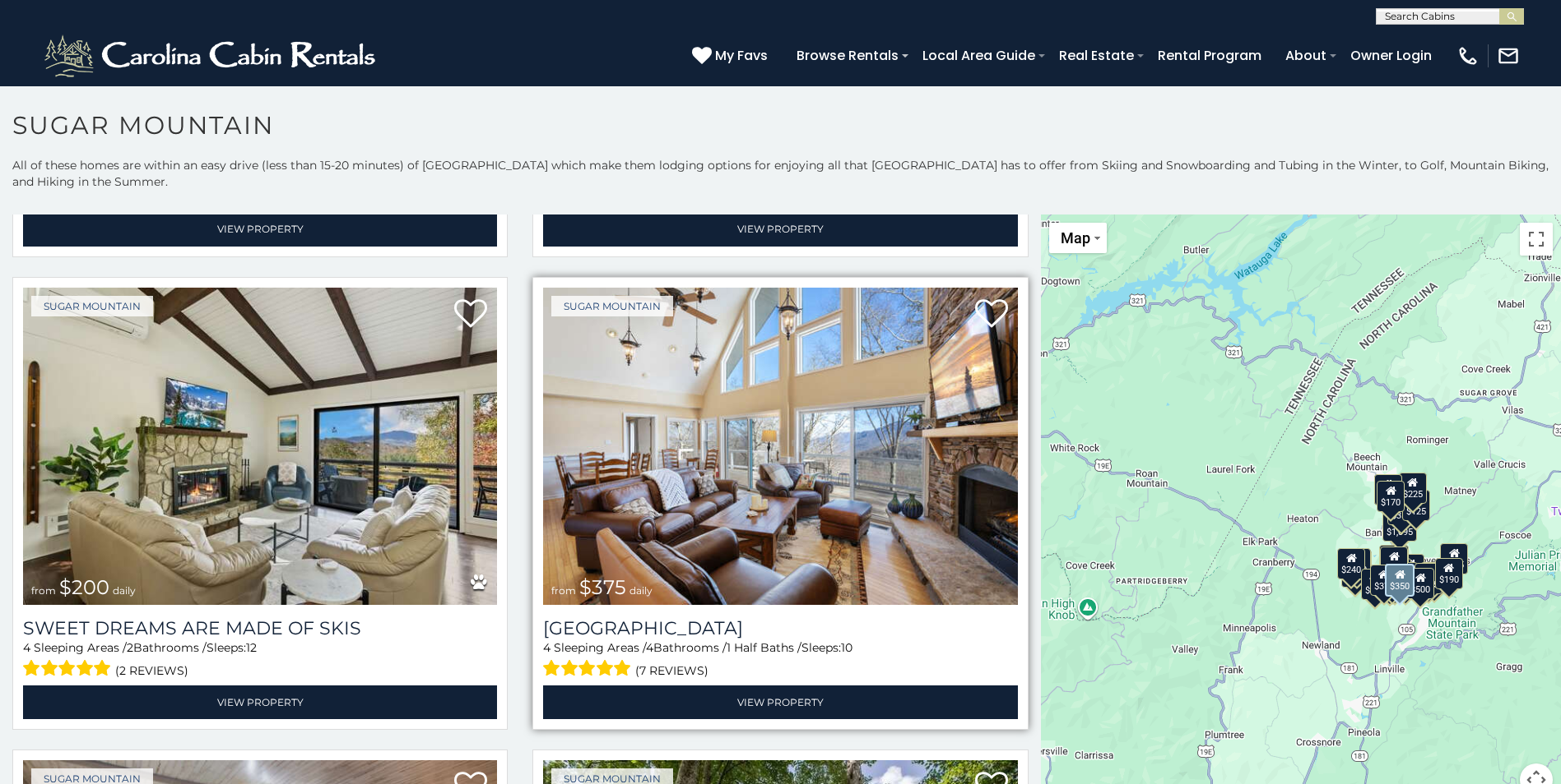
scroll to position [987, 0]
